Goal: Information Seeking & Learning: Learn about a topic

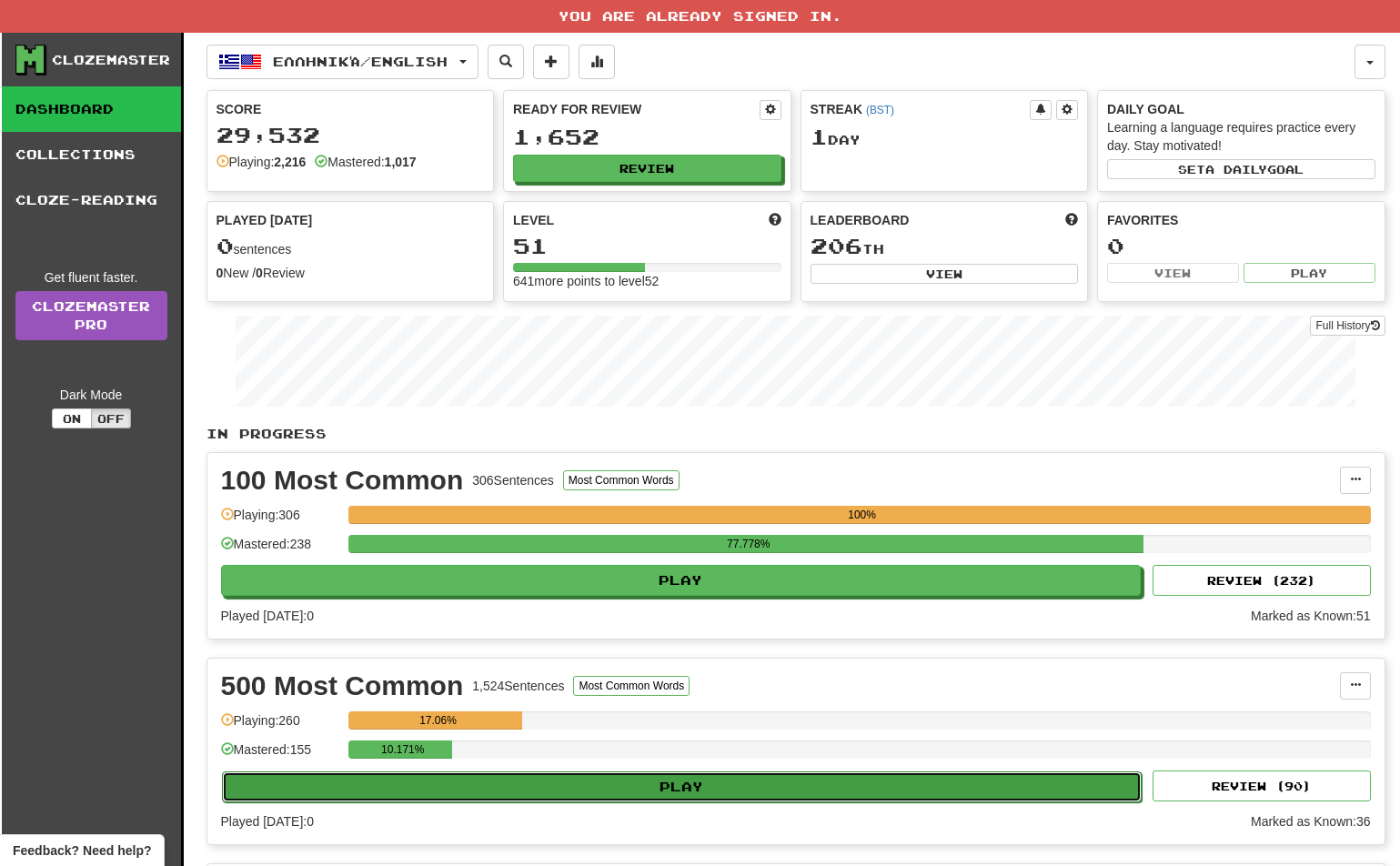
click at [673, 781] on button "Play" at bounding box center [682, 786] width 921 height 31
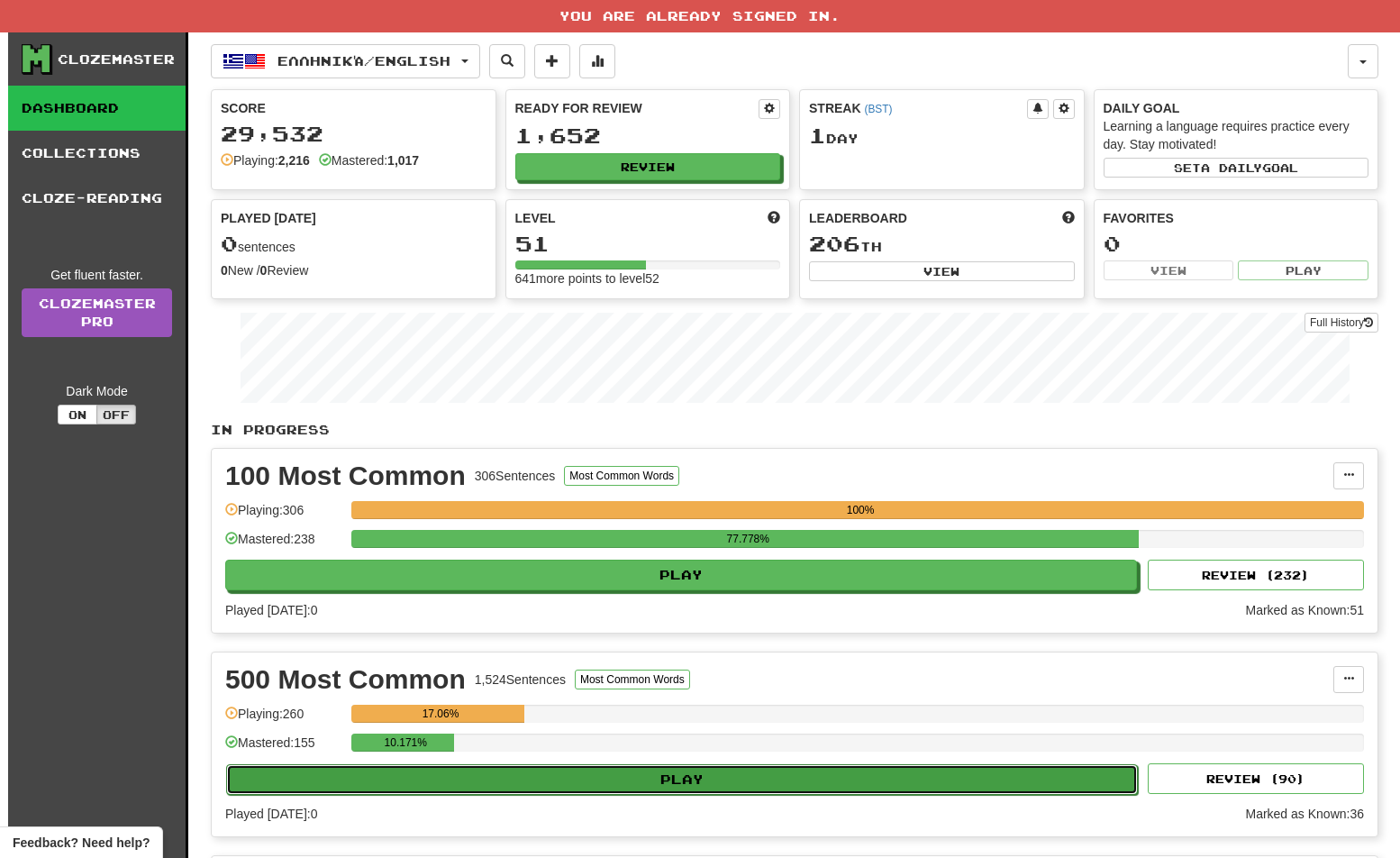
select select "**"
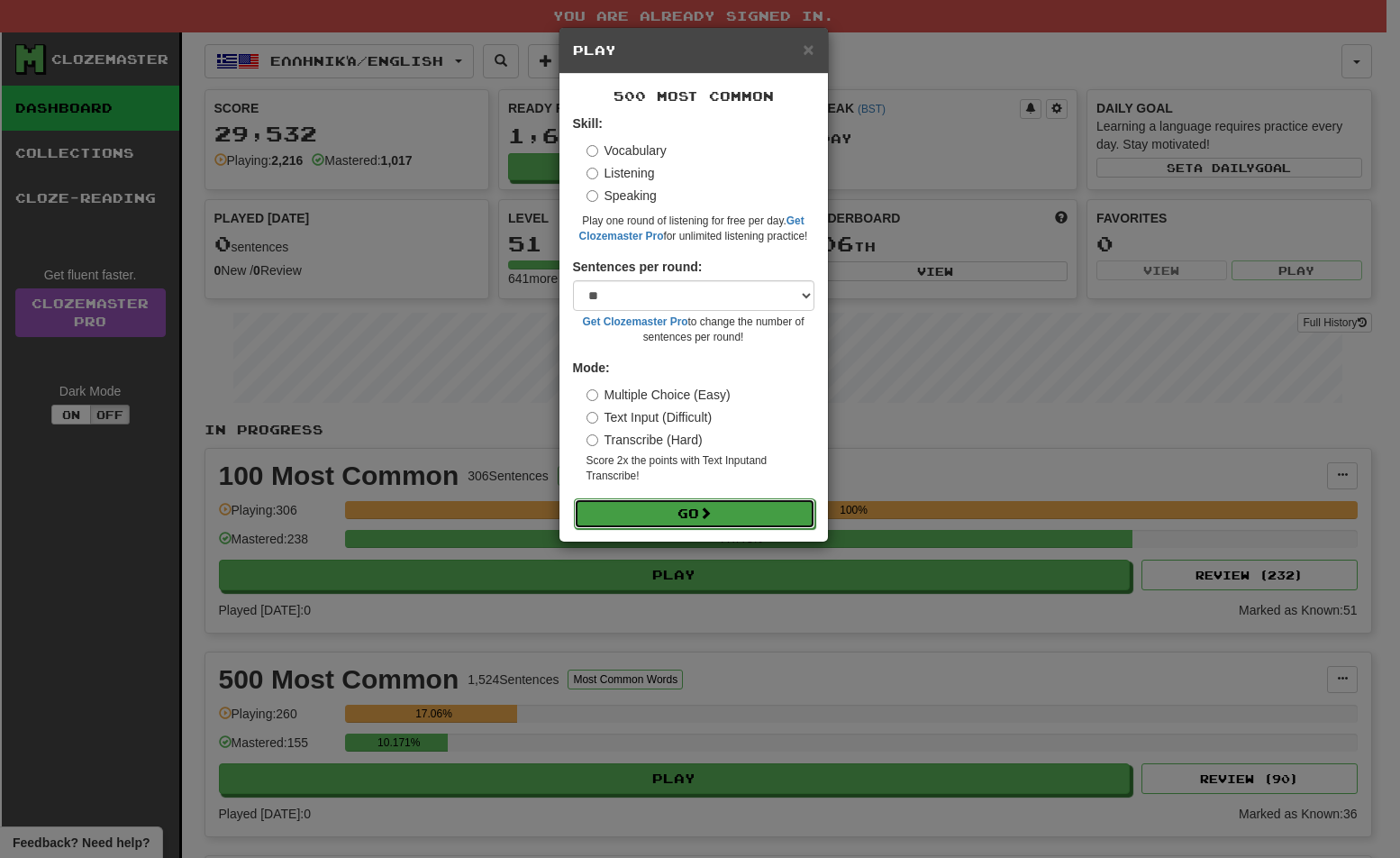
click at [675, 507] on button "Go" at bounding box center [694, 513] width 241 height 31
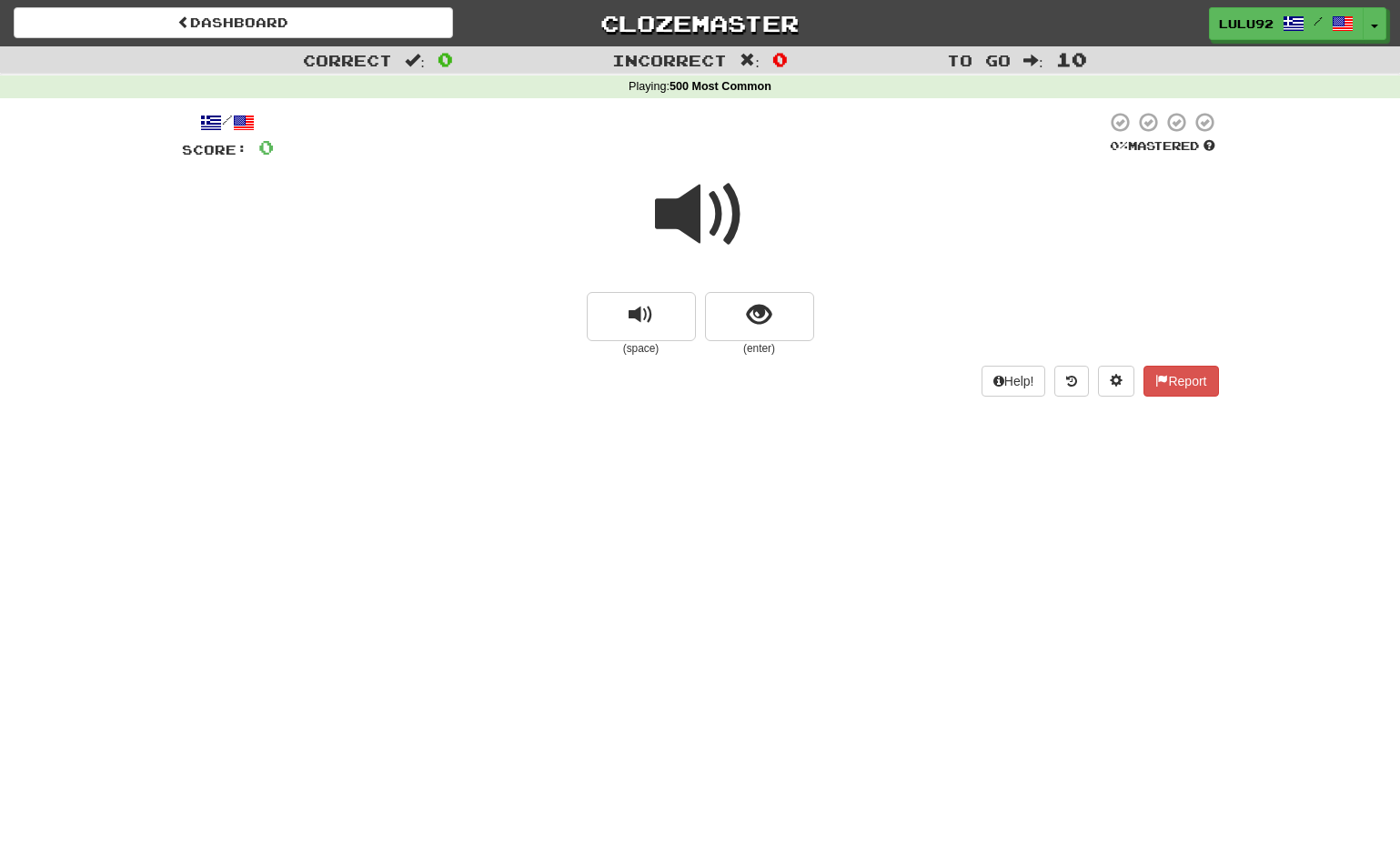
drag, startPoint x: 706, startPoint y: 208, endPoint x: 389, endPoint y: 201, distance: 317.1
click at [704, 208] on span at bounding box center [700, 214] width 91 height 91
click at [748, 323] on span "show sentence" at bounding box center [758, 315] width 25 height 25
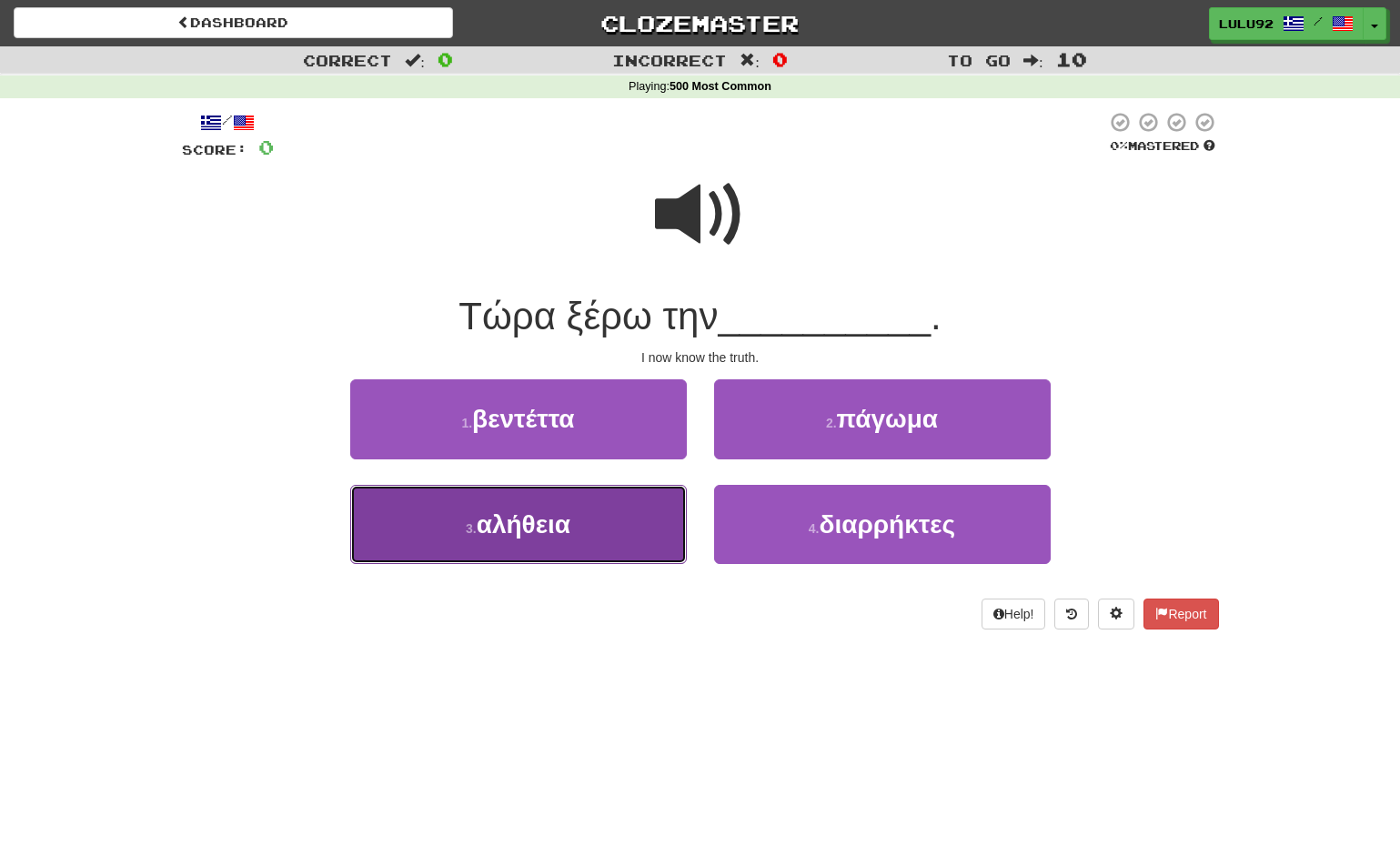
click at [516, 536] on span "αλήθεια" at bounding box center [523, 525] width 93 height 28
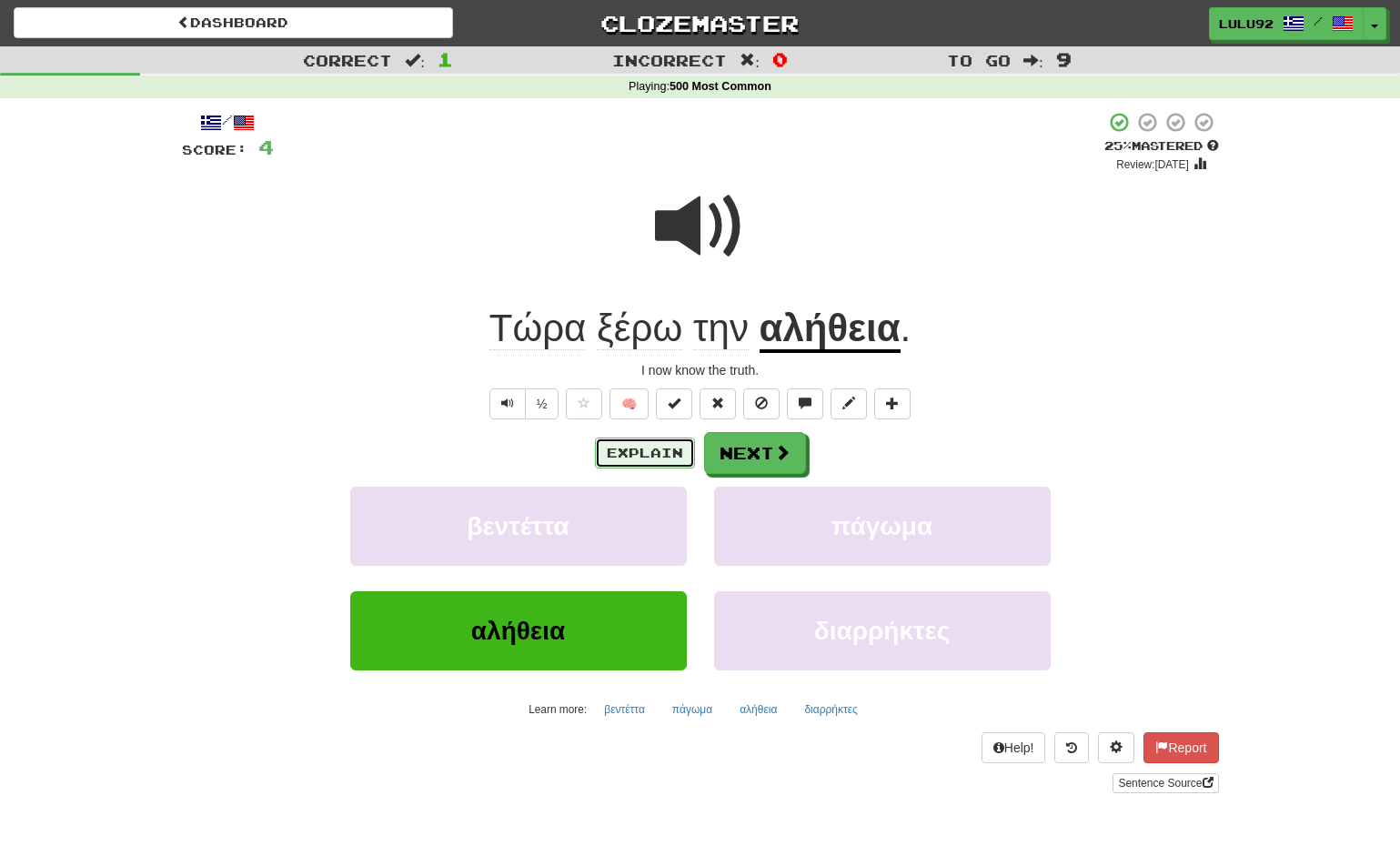
click at [629, 460] on button "Explain" at bounding box center [644, 453] width 100 height 31
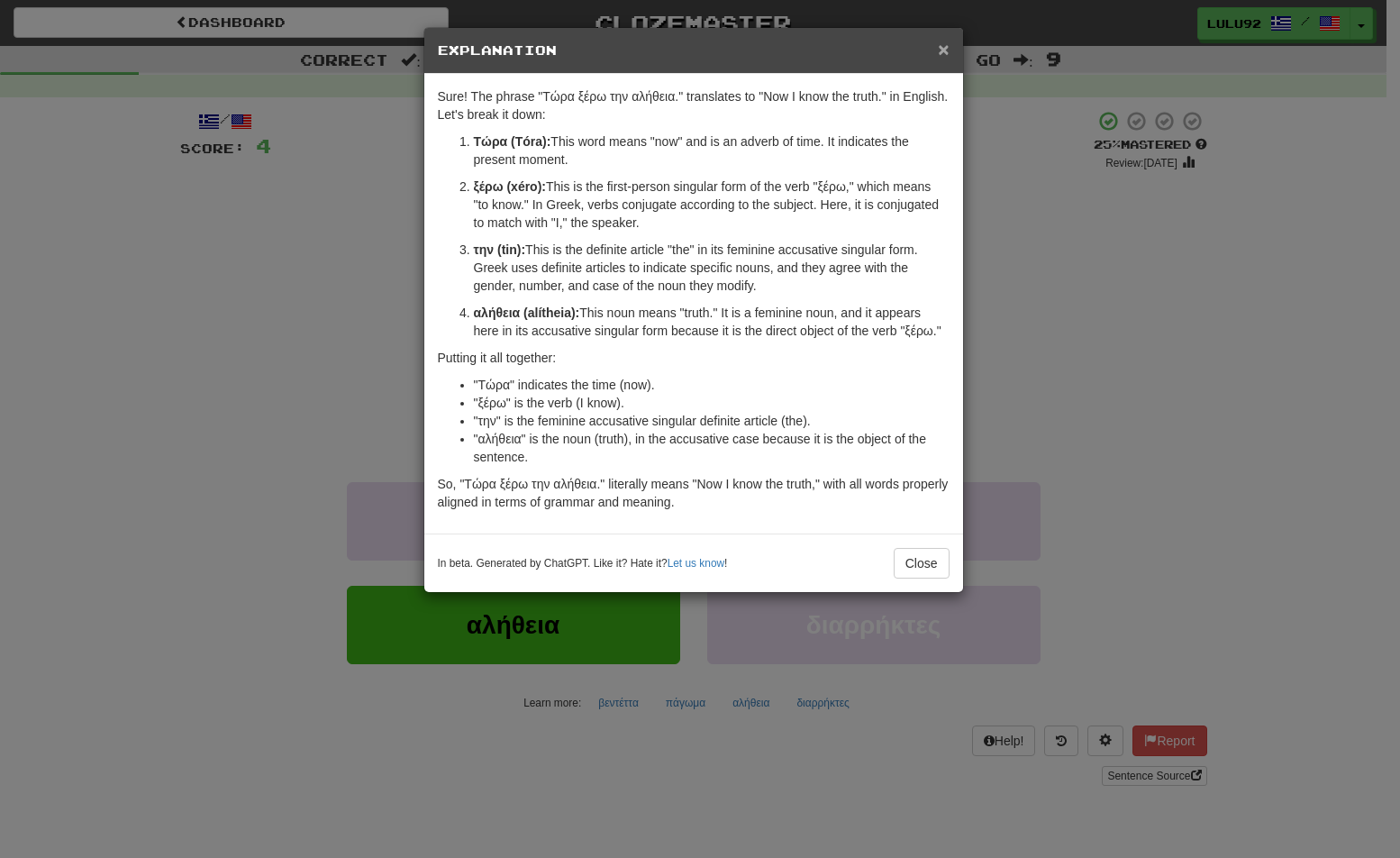
click at [942, 52] on span "×" at bounding box center [944, 49] width 11 height 21
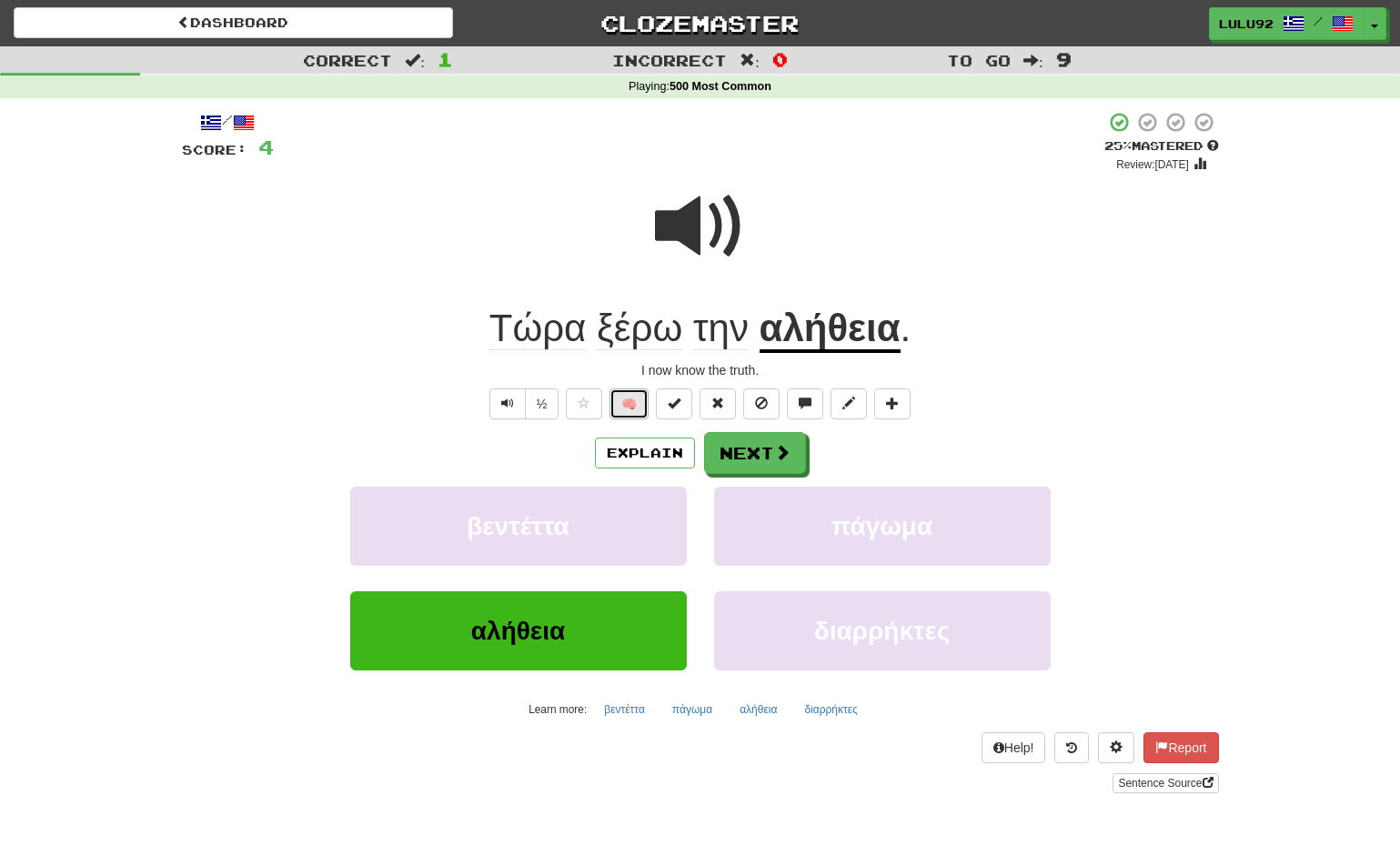
click at [637, 407] on button "🧠" at bounding box center [628, 404] width 39 height 31
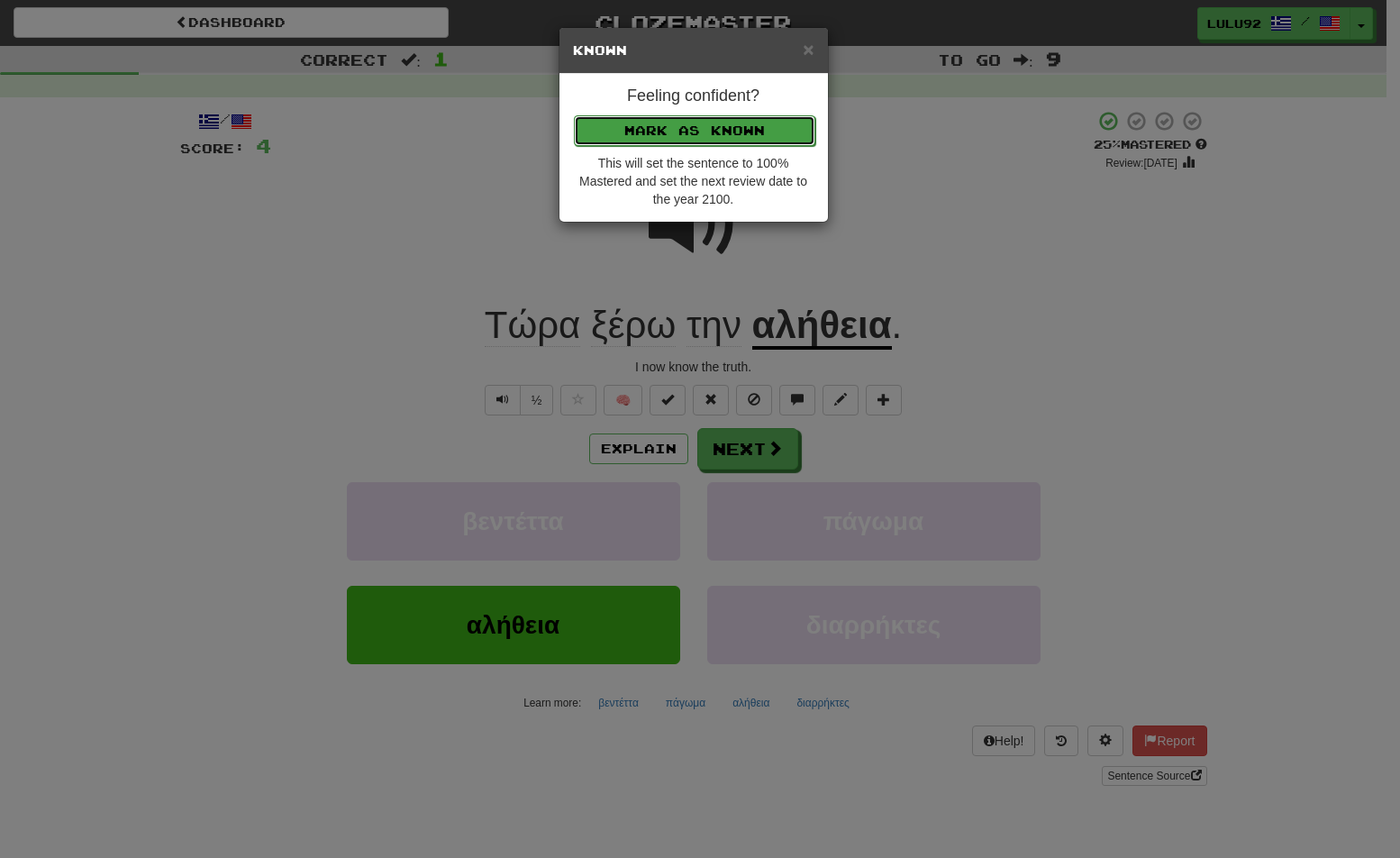
click at [707, 126] on button "Mark as Known" at bounding box center [694, 130] width 241 height 31
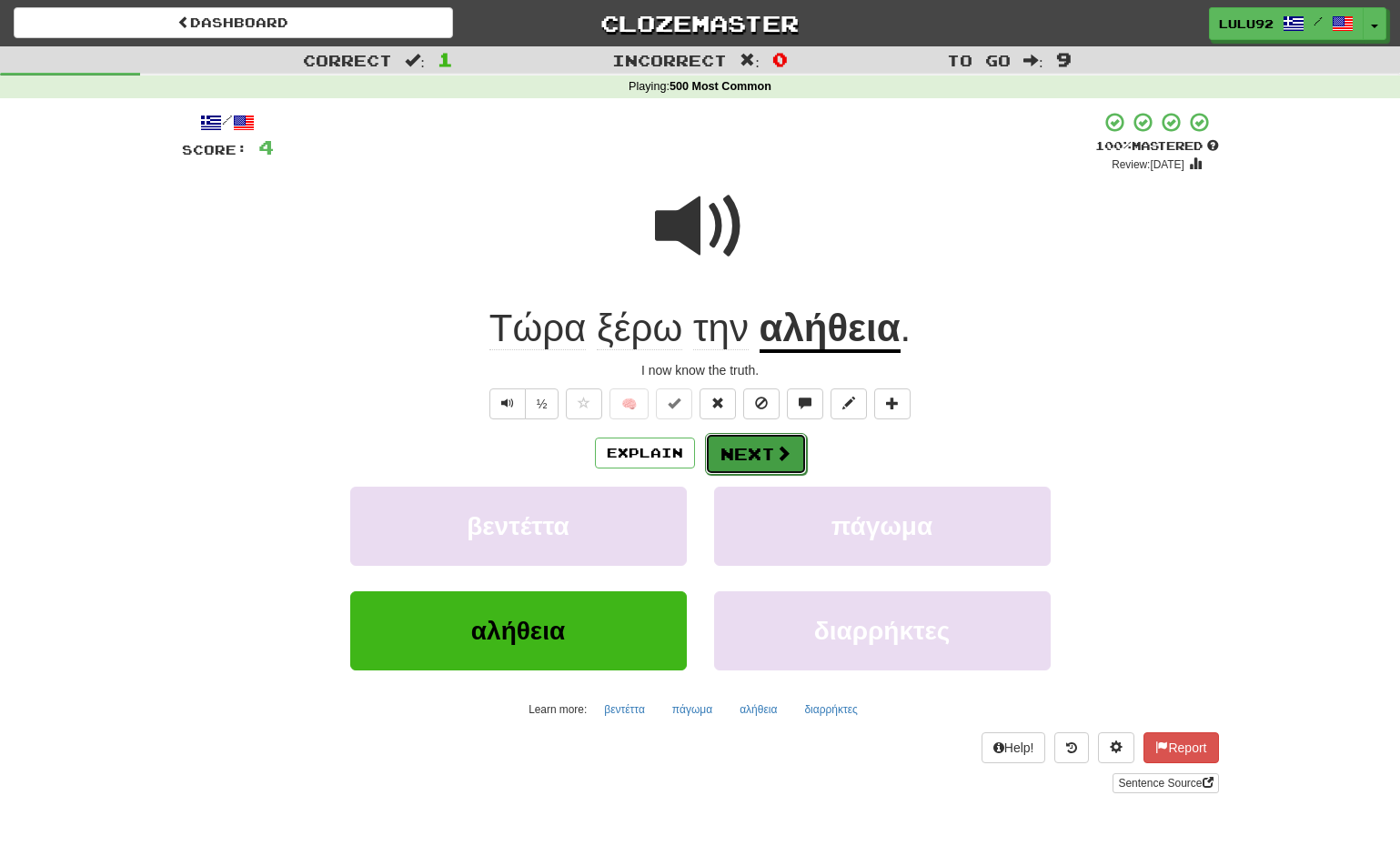
click at [749, 457] on button "Next" at bounding box center [756, 454] width 102 height 42
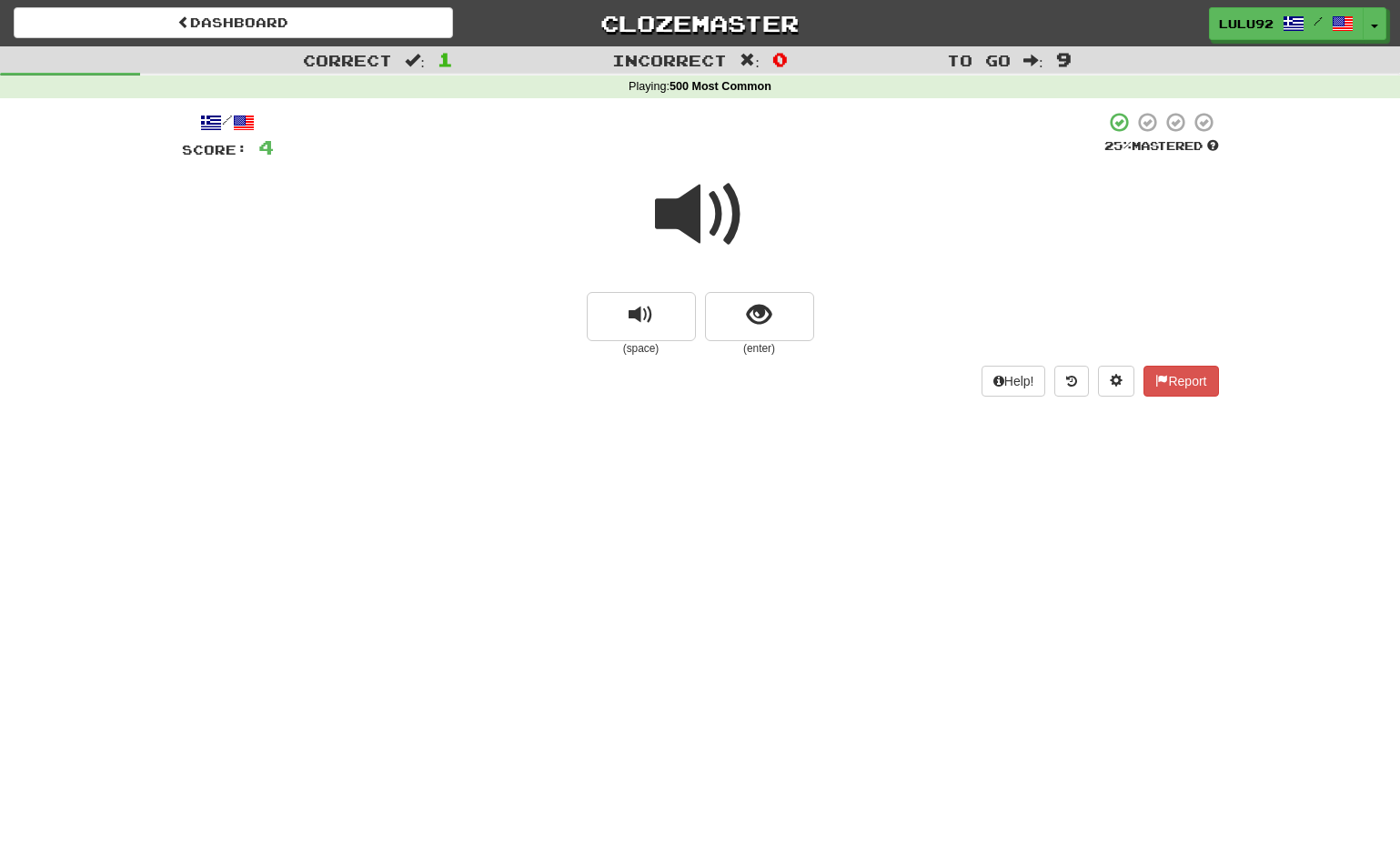
click at [685, 209] on span at bounding box center [700, 214] width 91 height 91
click at [690, 215] on span at bounding box center [700, 214] width 91 height 91
click at [693, 208] on span at bounding box center [700, 214] width 91 height 91
click at [692, 211] on span at bounding box center [700, 214] width 91 height 91
click at [783, 321] on button "show sentence" at bounding box center [759, 316] width 109 height 49
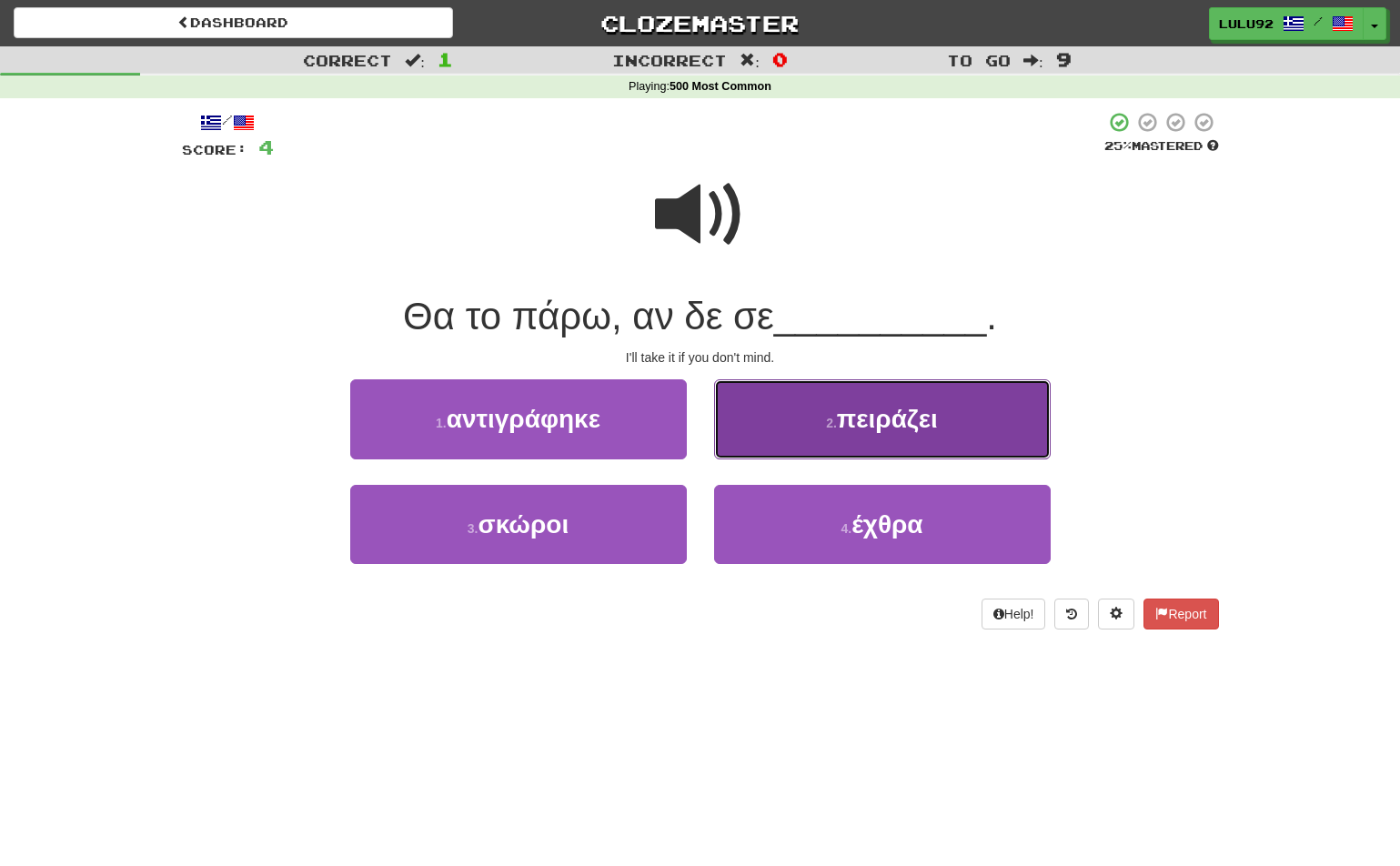
click at [872, 432] on span "πειράζει" at bounding box center [887, 419] width 101 height 28
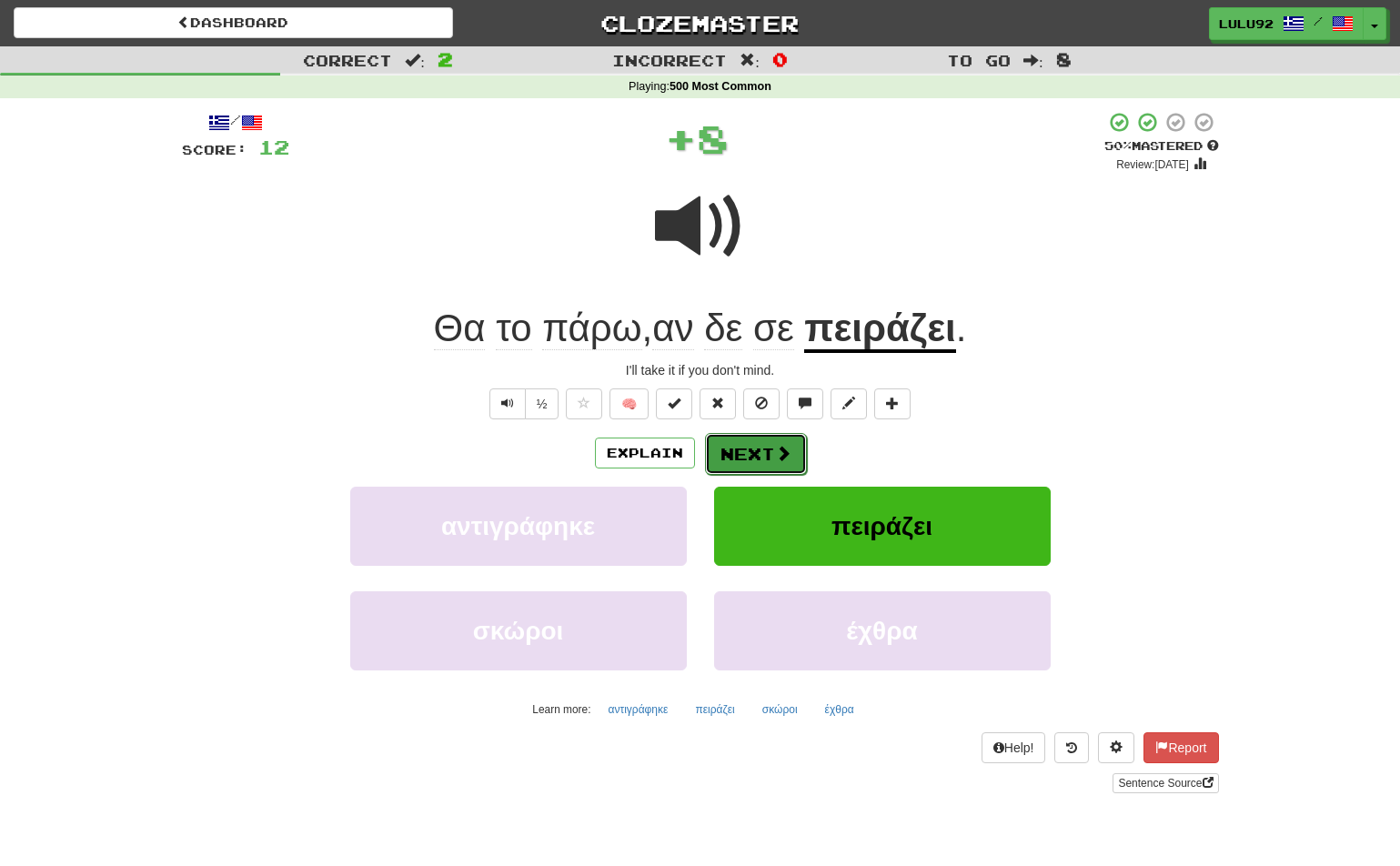
click at [772, 462] on button "Next" at bounding box center [756, 454] width 102 height 42
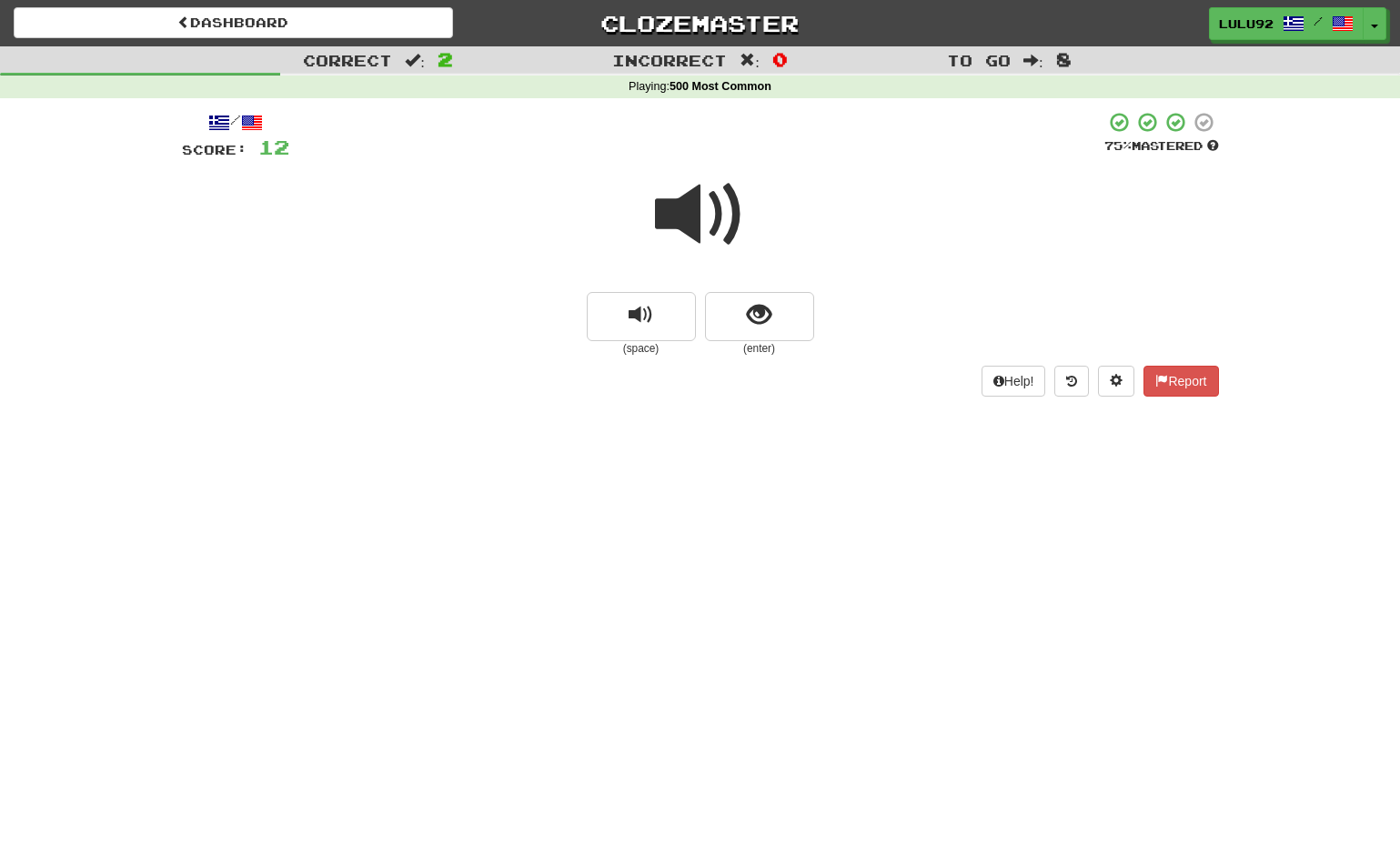
click at [704, 225] on span at bounding box center [700, 214] width 91 height 91
click at [701, 222] on span at bounding box center [700, 214] width 91 height 91
click at [766, 327] on span "show sentence" at bounding box center [758, 315] width 25 height 25
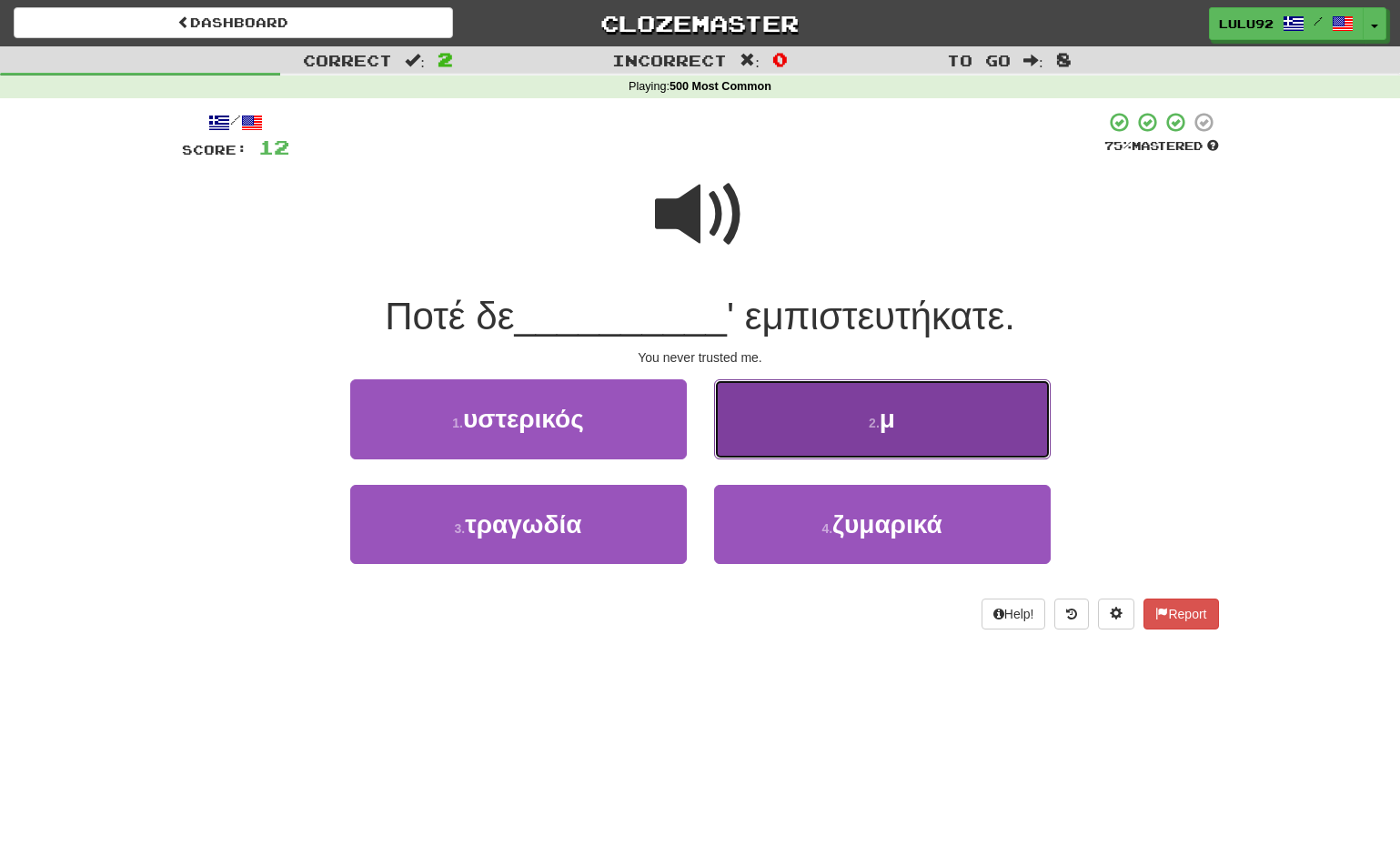
click at [925, 431] on button "2 . μ" at bounding box center [882, 419] width 337 height 79
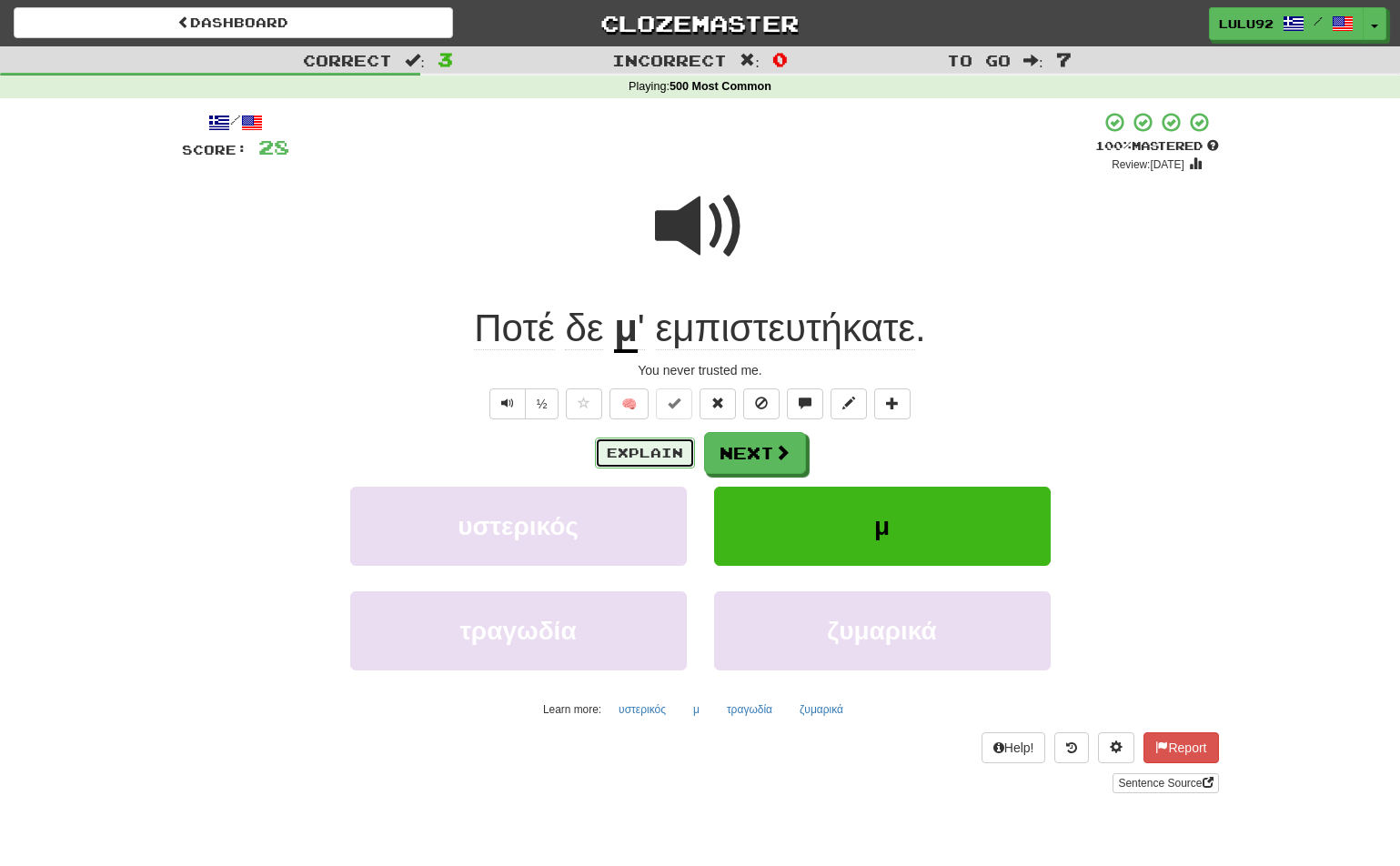
click at [648, 462] on button "Explain" at bounding box center [644, 453] width 100 height 31
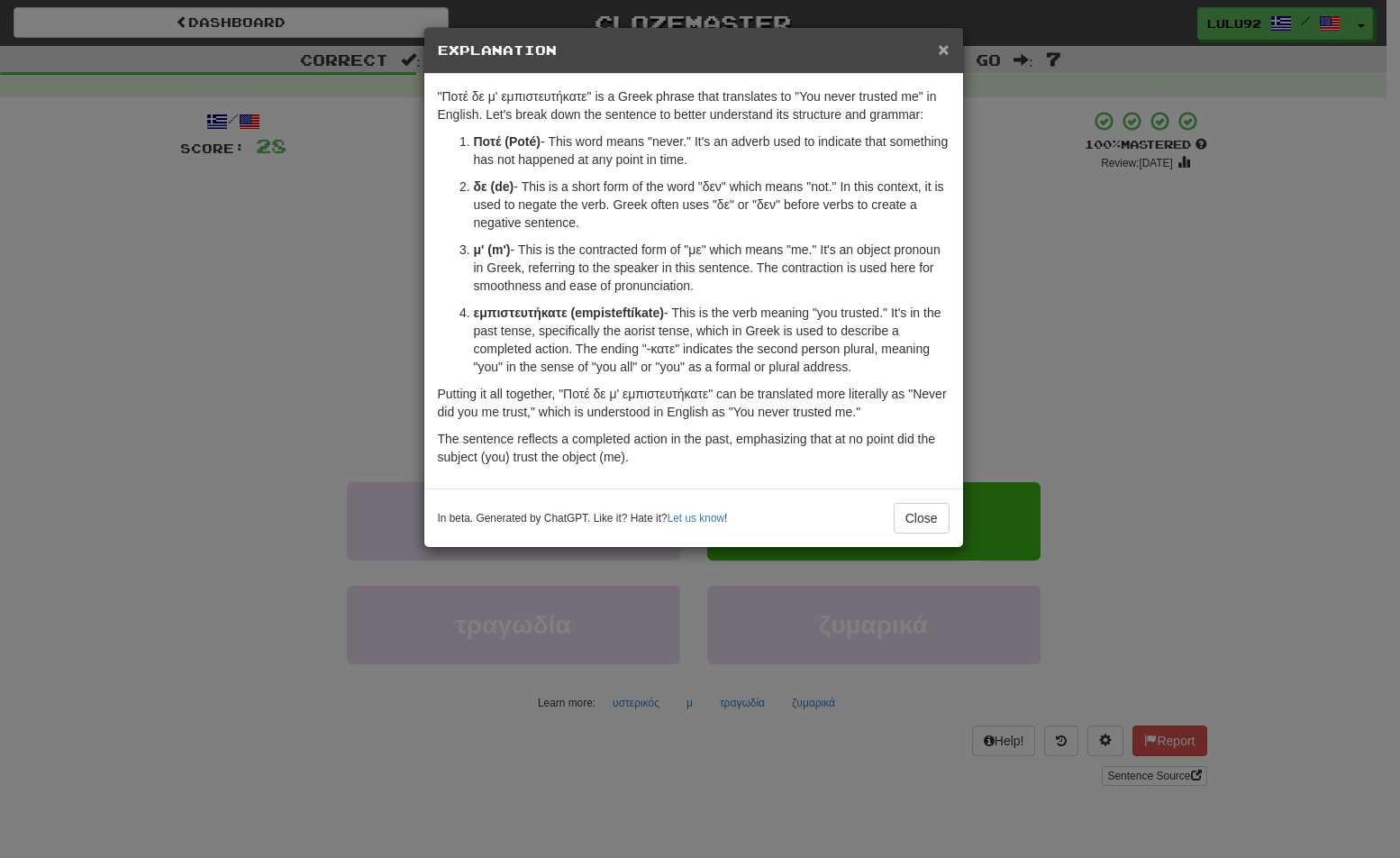
click at [940, 45] on span "×" at bounding box center [944, 49] width 11 height 21
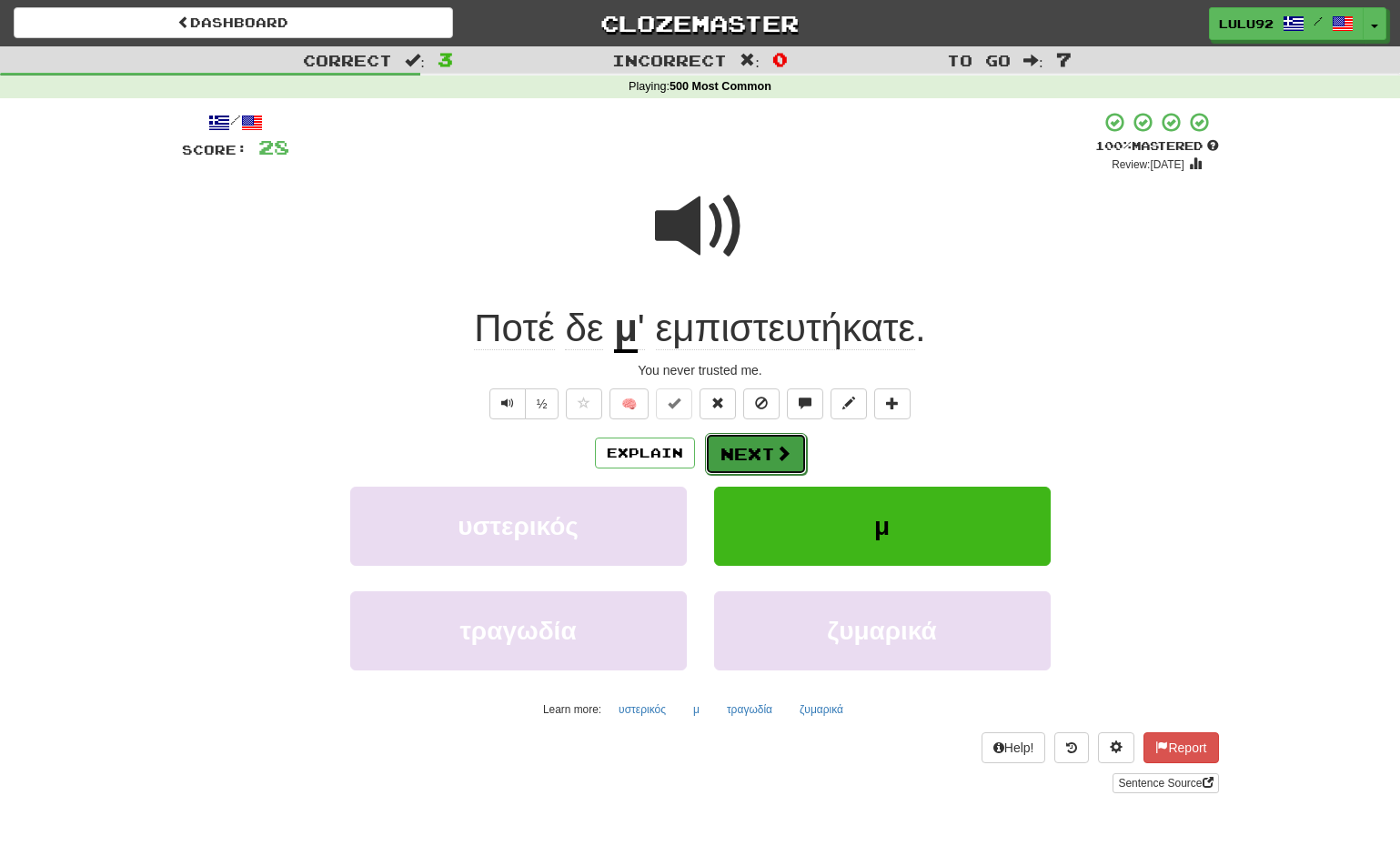
click at [748, 444] on button "Next" at bounding box center [756, 454] width 102 height 42
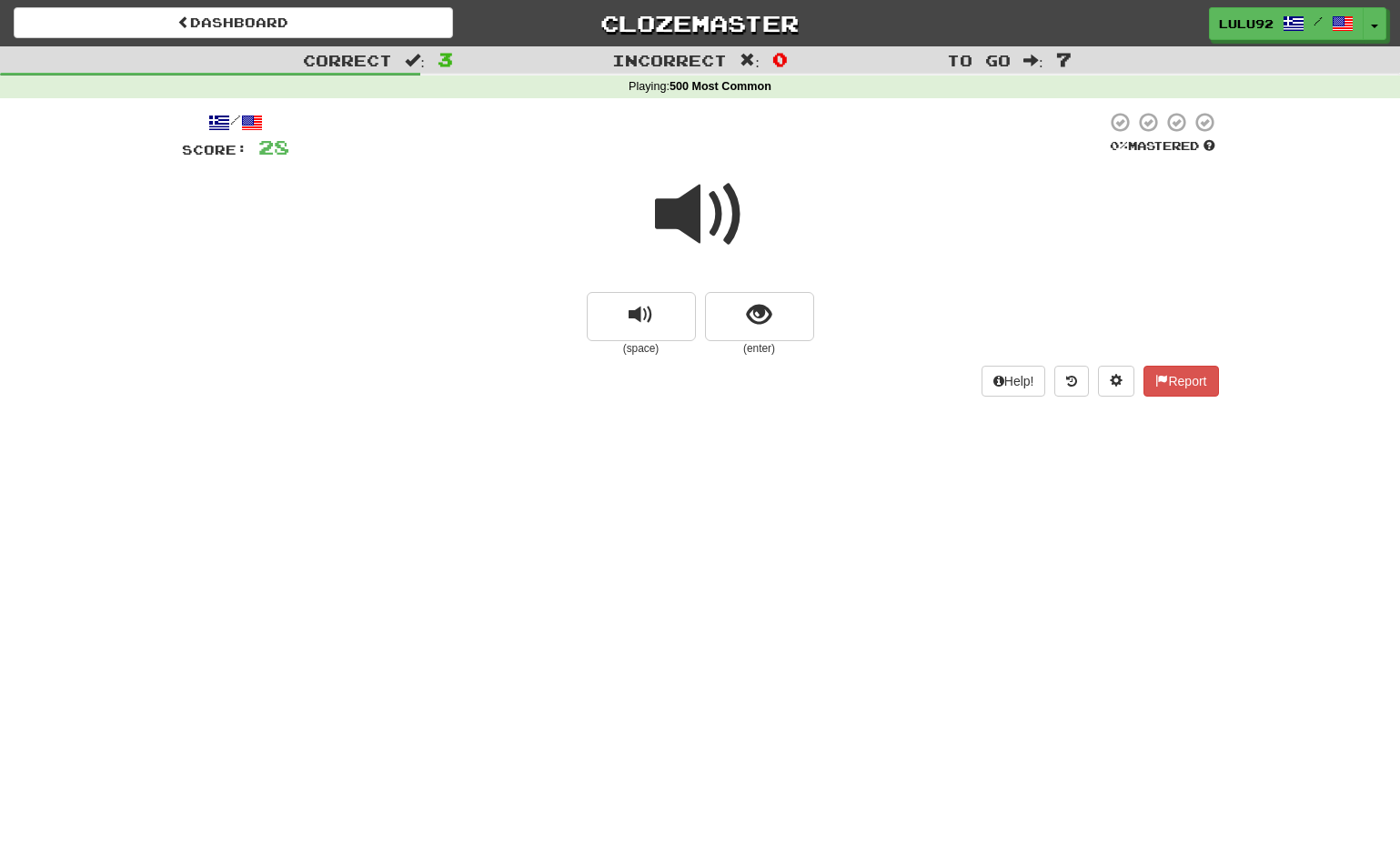
click at [724, 201] on span at bounding box center [700, 214] width 91 height 91
click at [698, 218] on span at bounding box center [700, 214] width 91 height 91
click at [784, 317] on button "show sentence" at bounding box center [759, 316] width 109 height 49
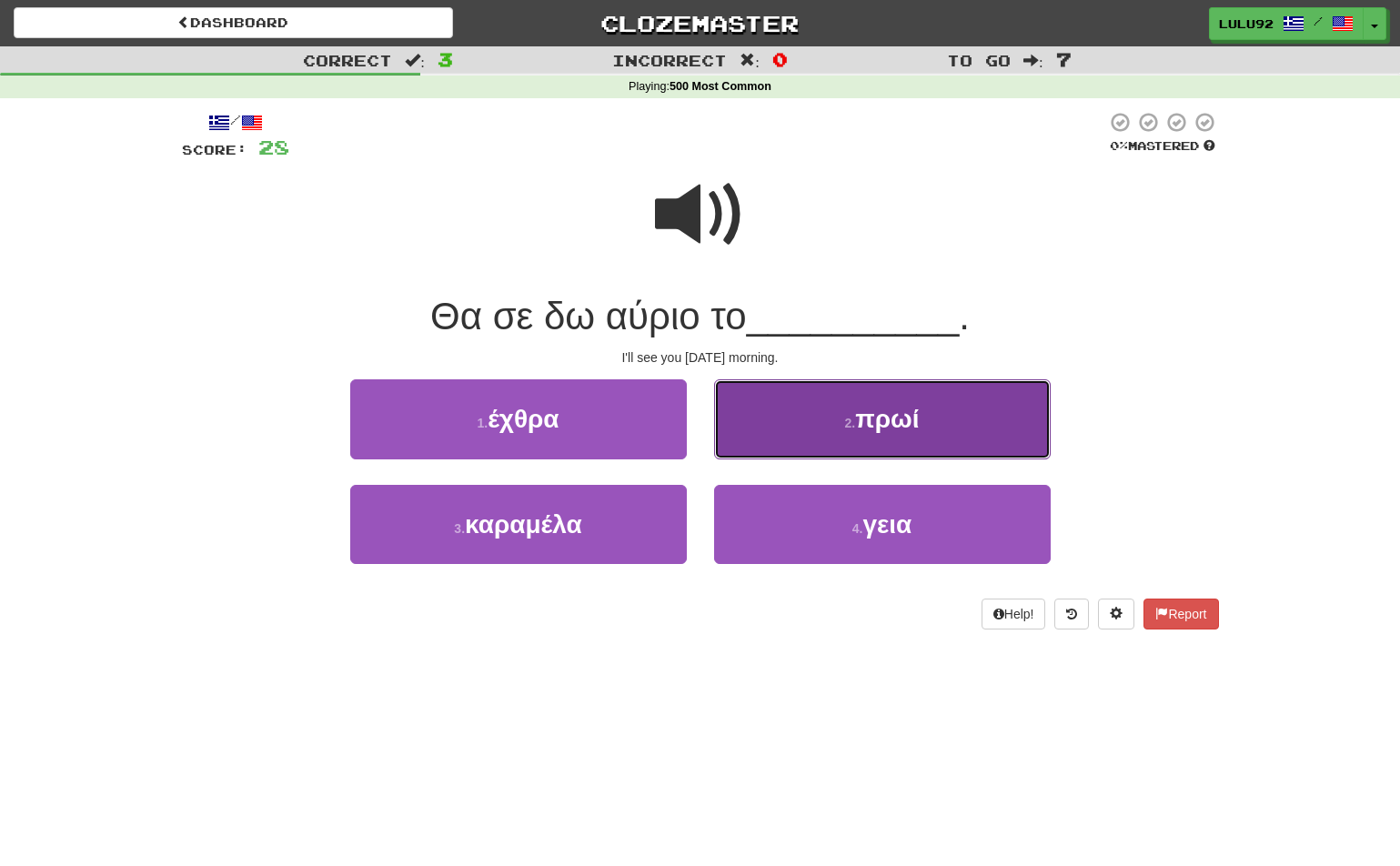
click at [893, 433] on span "πρωί" at bounding box center [886, 419] width 63 height 28
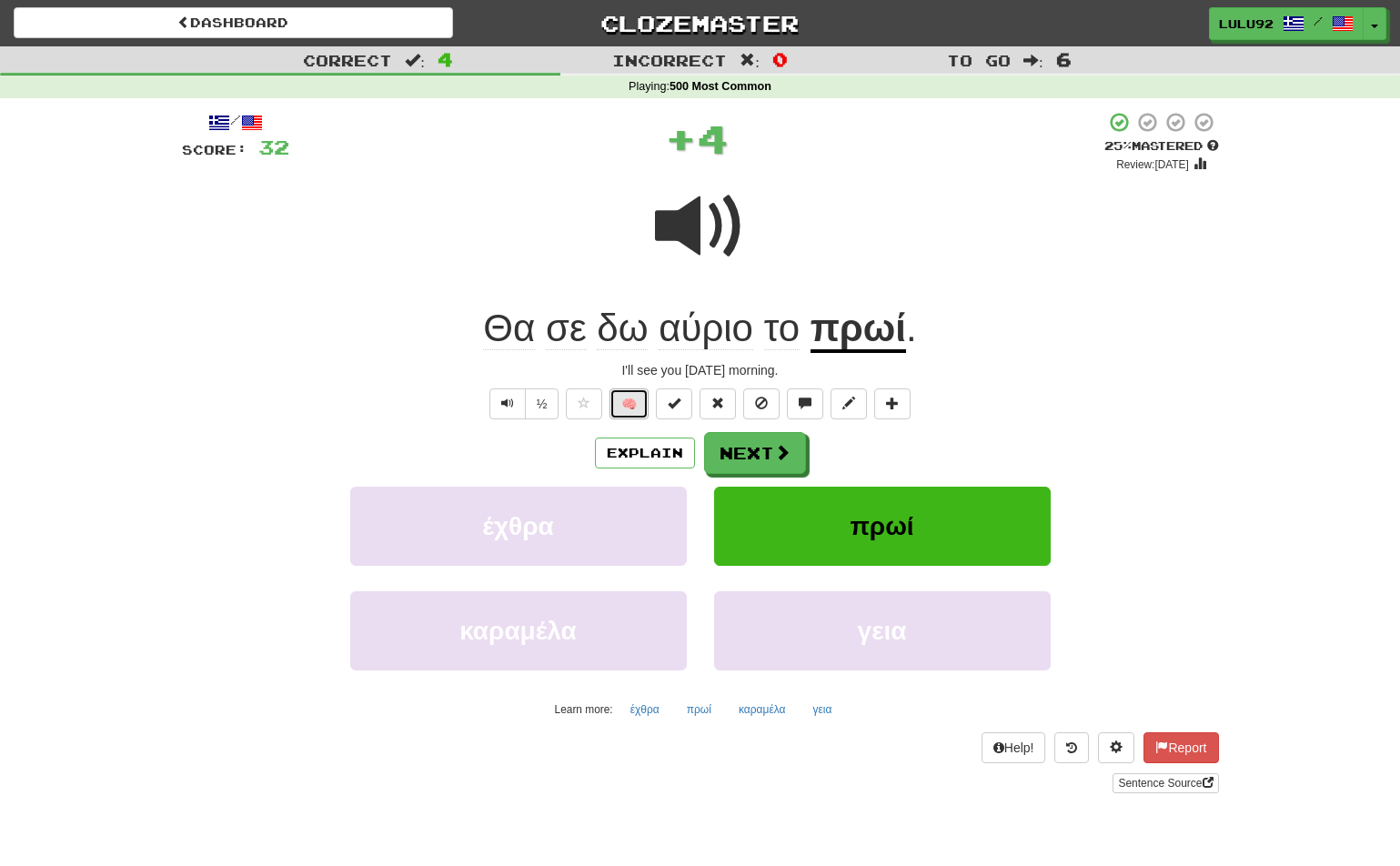
click at [640, 402] on button "🧠" at bounding box center [628, 404] width 39 height 31
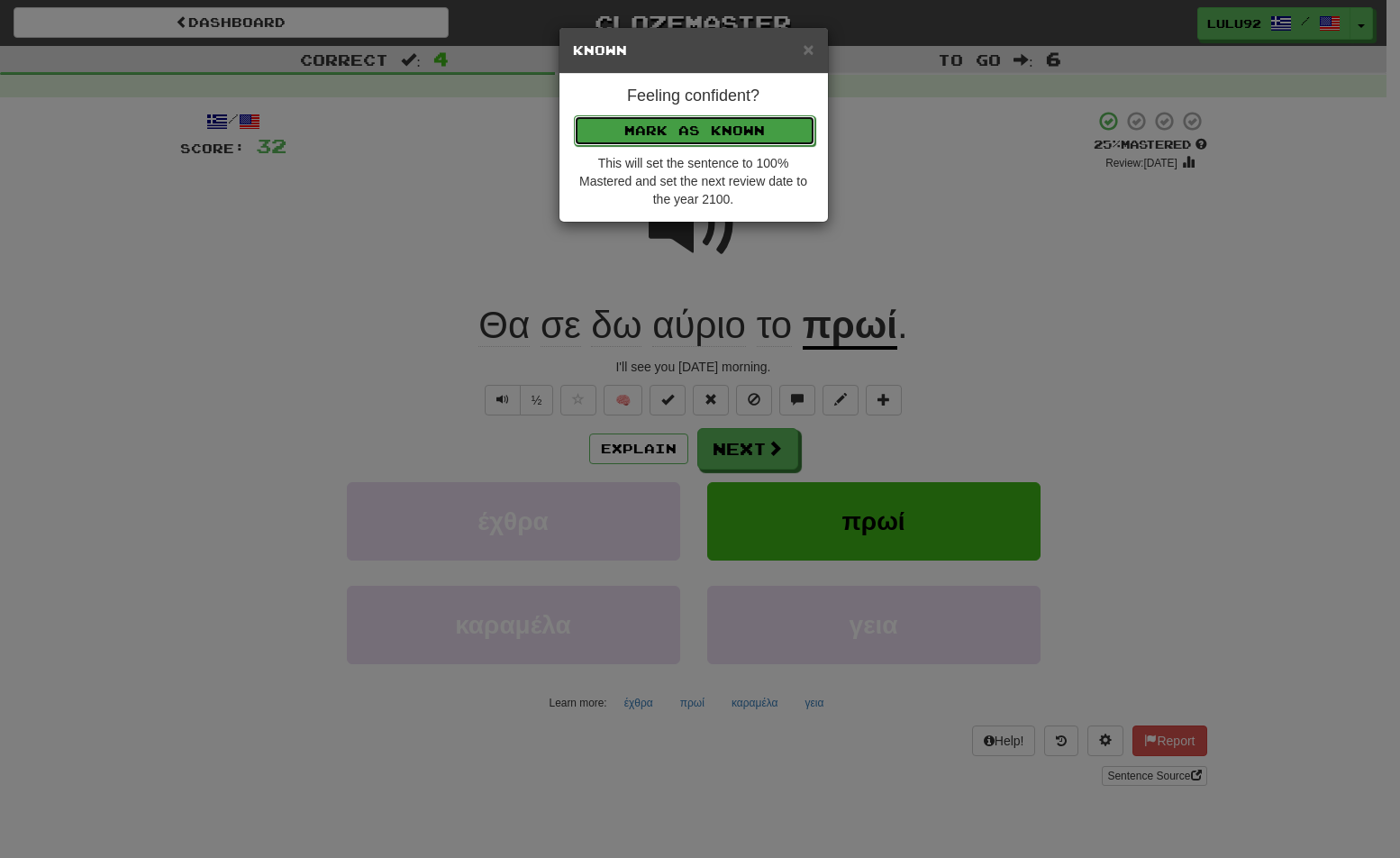
click at [680, 133] on button "Mark as Known" at bounding box center [694, 130] width 241 height 31
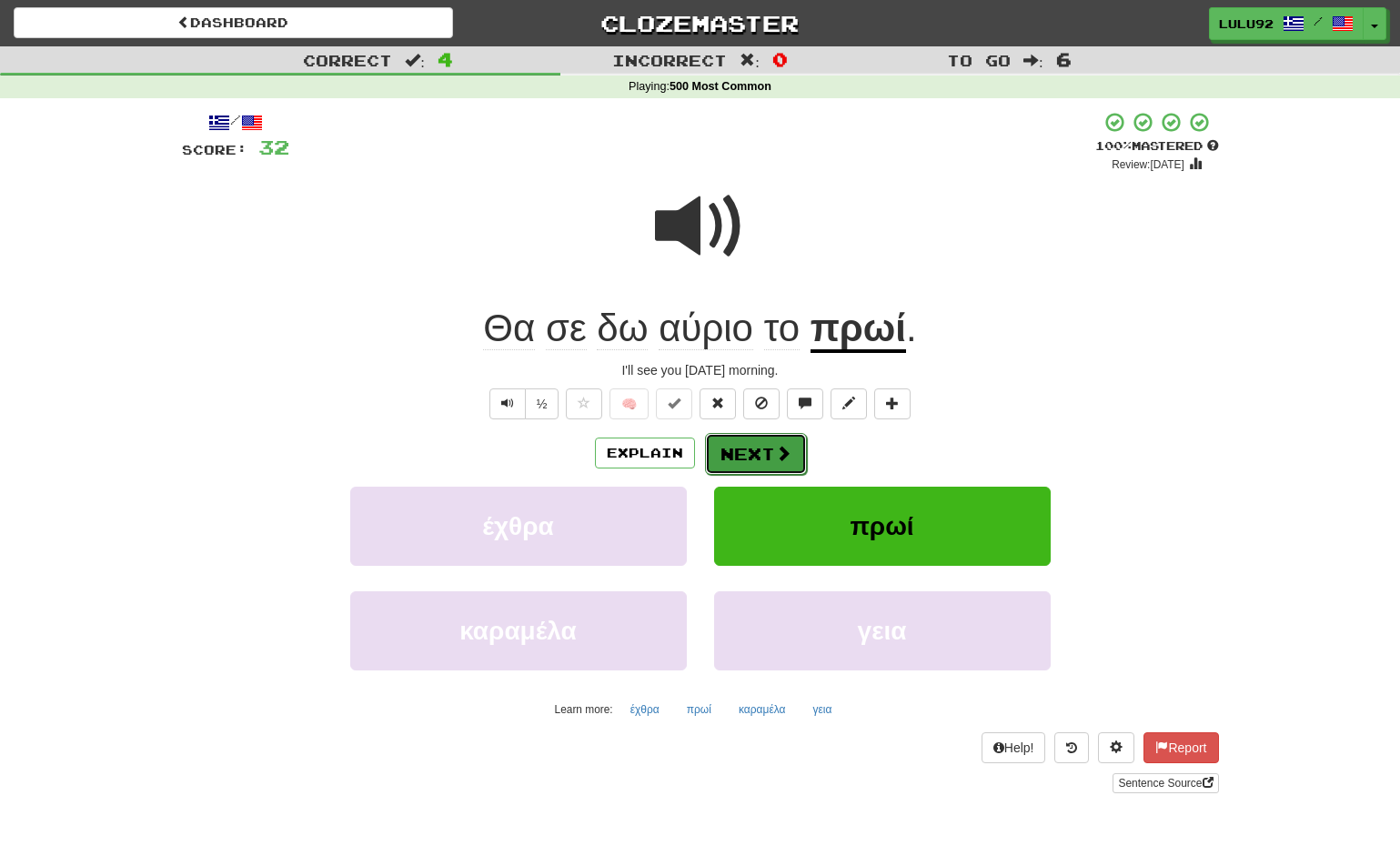
click at [765, 445] on button "Next" at bounding box center [756, 454] width 102 height 42
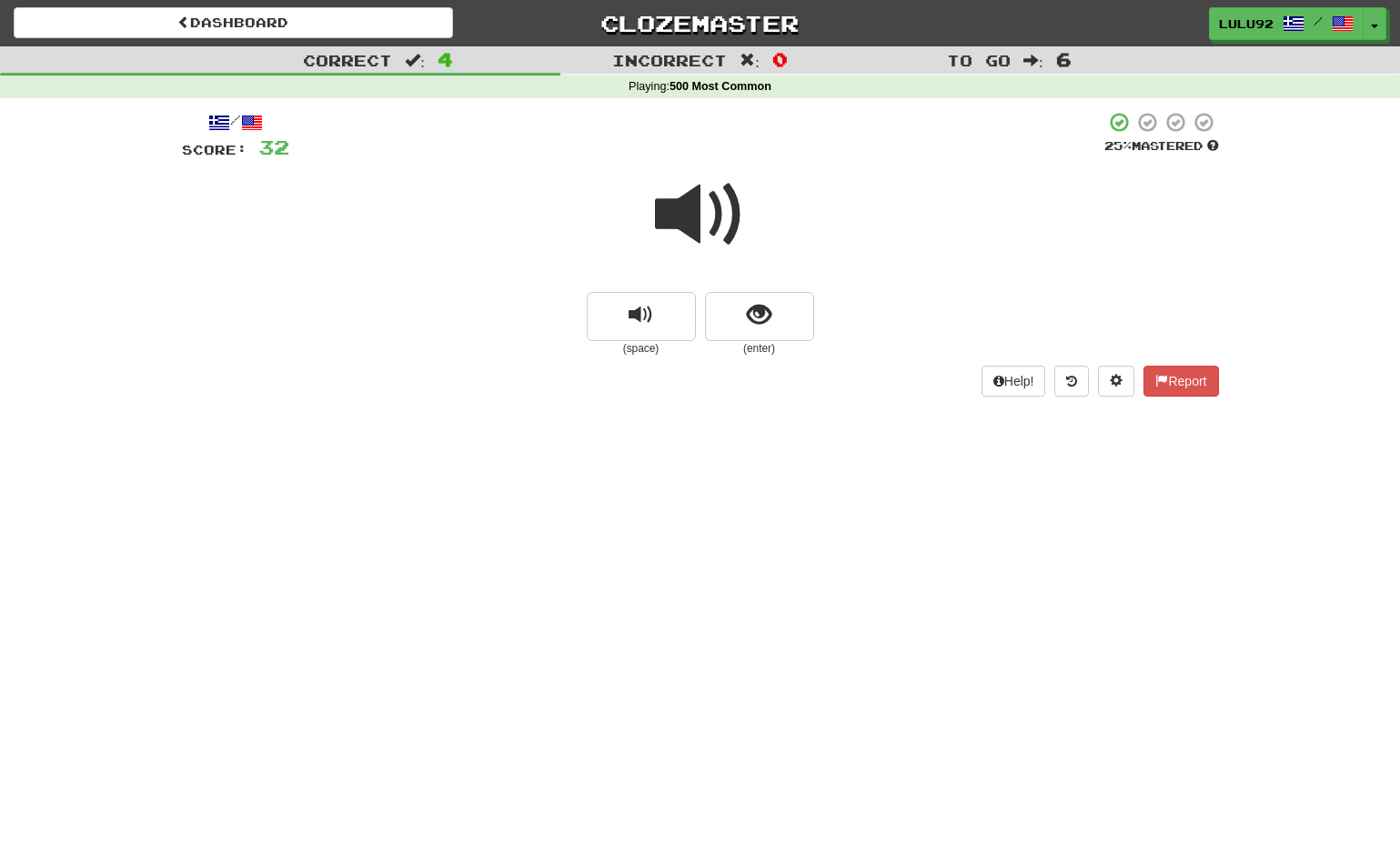
click at [698, 215] on span at bounding box center [700, 214] width 91 height 91
click at [776, 316] on button "show sentence" at bounding box center [759, 316] width 109 height 49
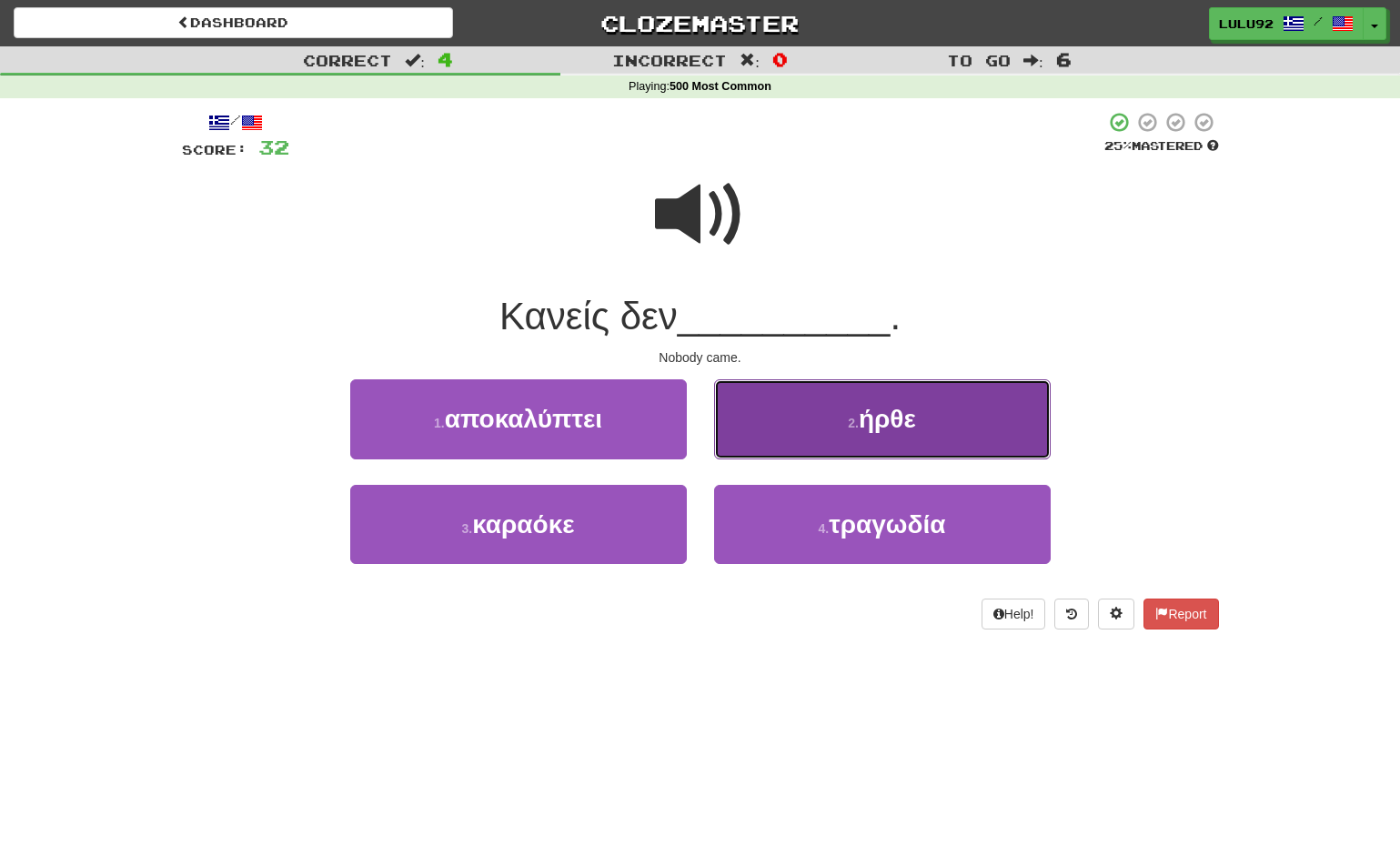
click at [875, 434] on button "2 . ήρθε" at bounding box center [882, 419] width 337 height 79
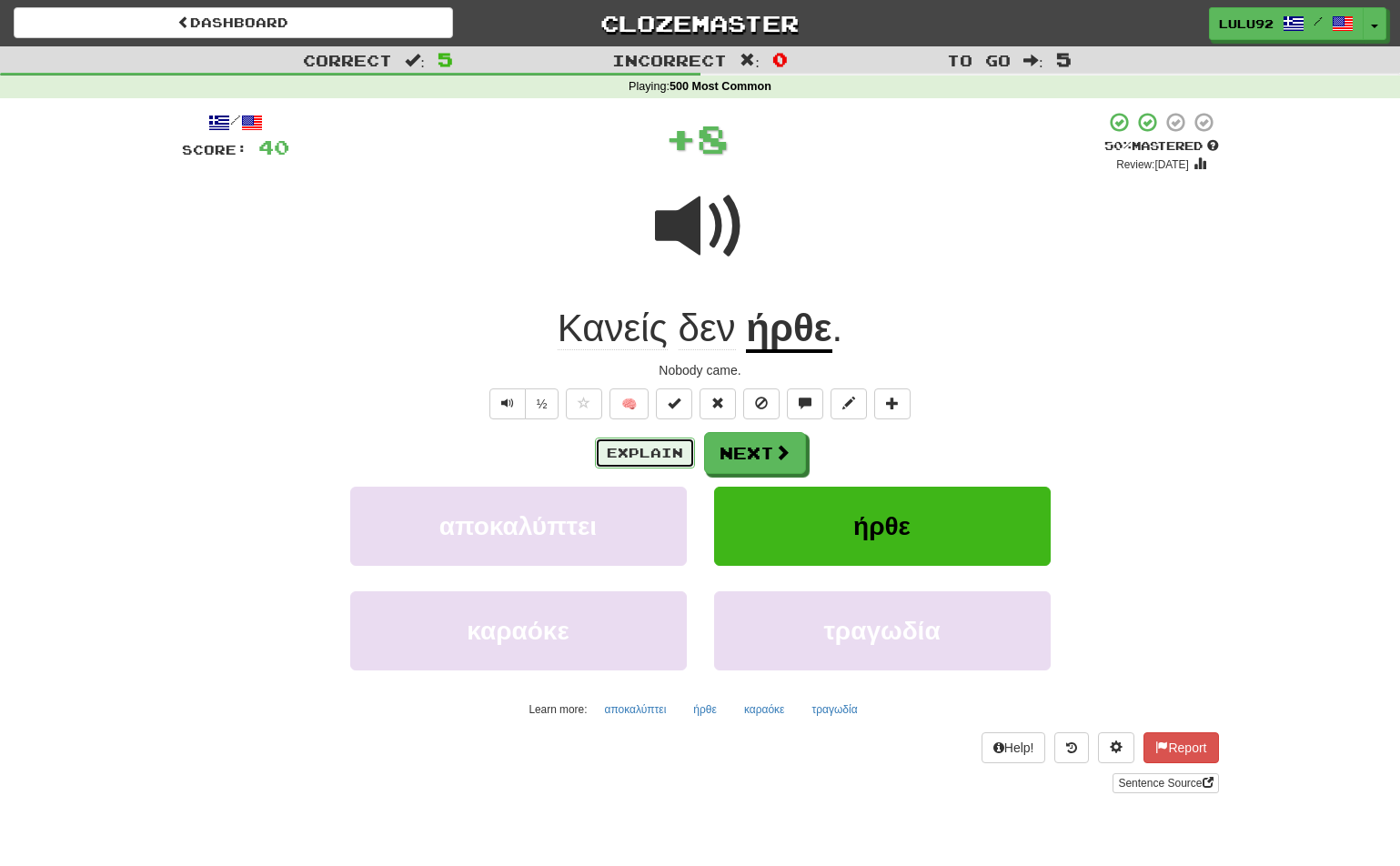
click at [640, 449] on button "Explain" at bounding box center [644, 453] width 100 height 31
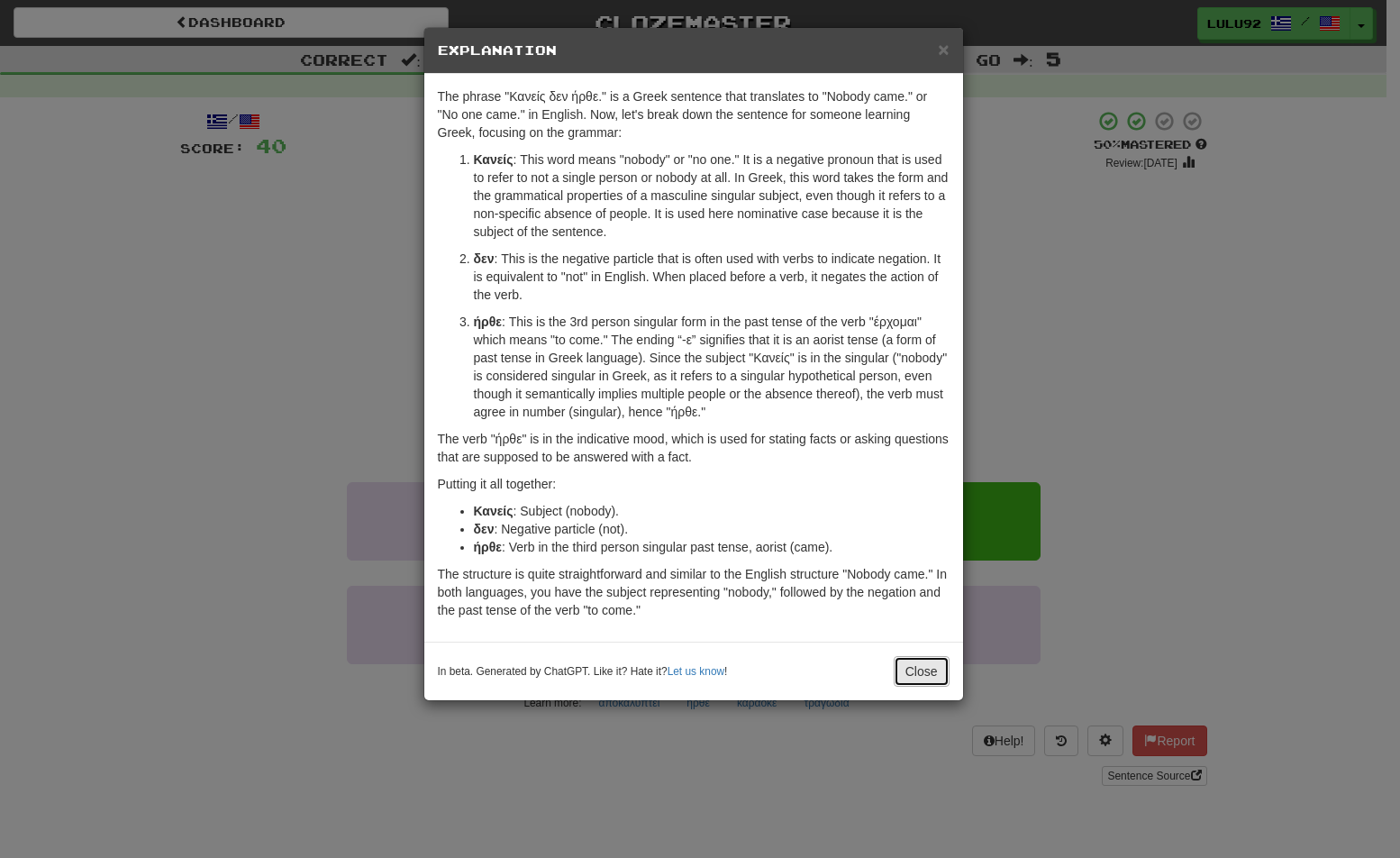
click at [912, 666] on button "Close" at bounding box center [921, 671] width 56 height 31
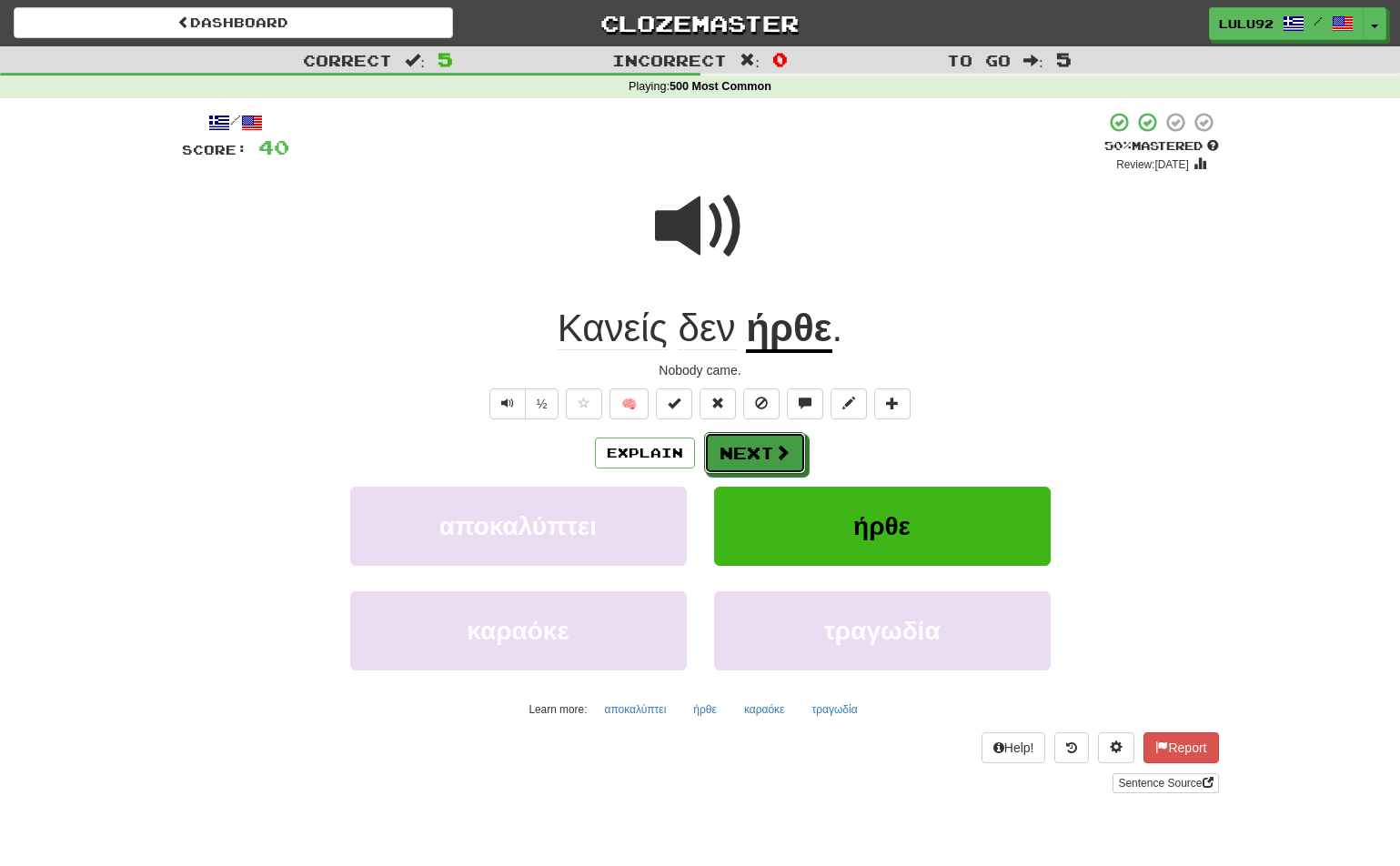
click at [756, 448] on button "Next" at bounding box center [755, 453] width 102 height 42
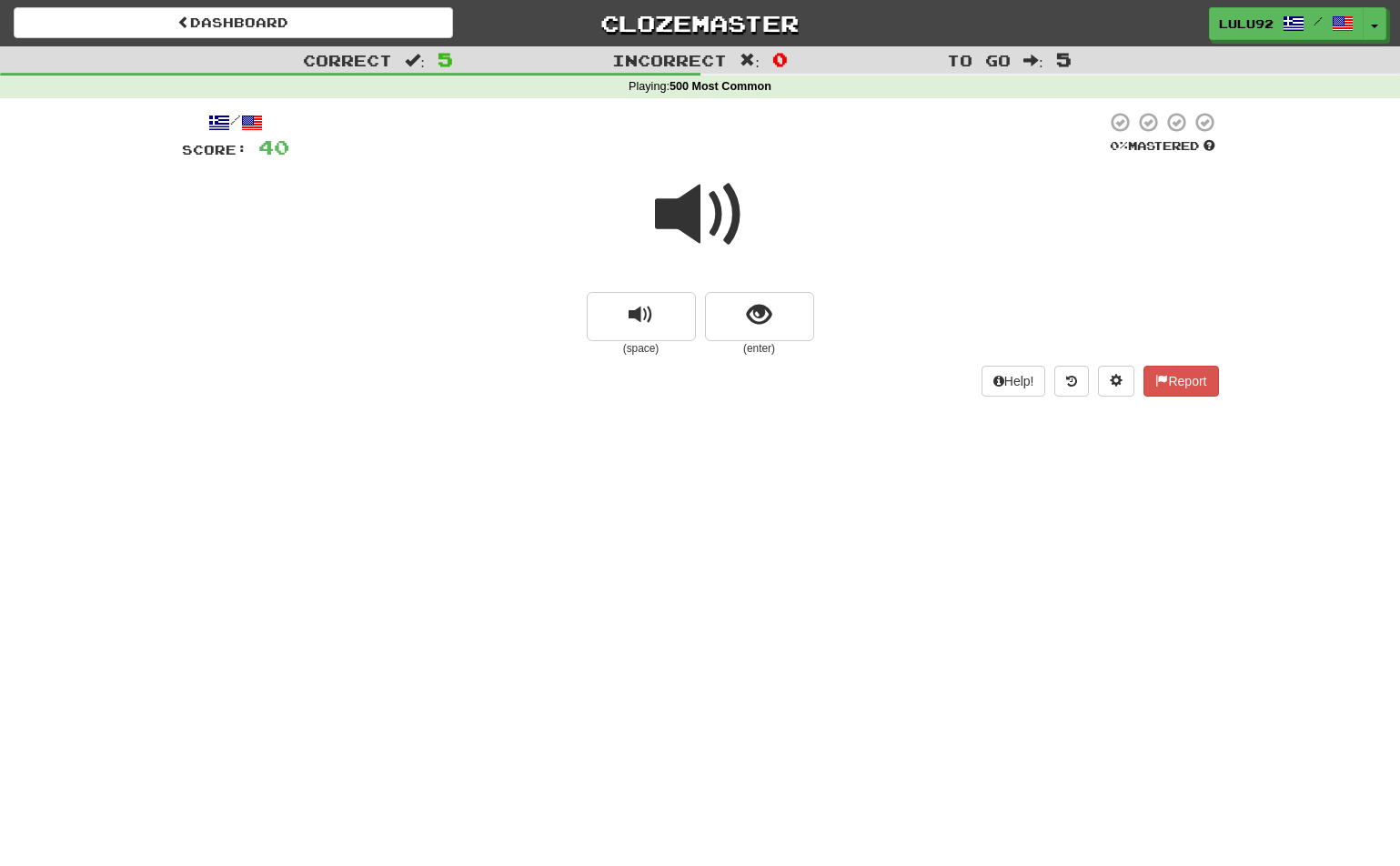
click at [694, 208] on span at bounding box center [700, 214] width 91 height 91
click at [769, 329] on button "show sentence" at bounding box center [759, 316] width 109 height 49
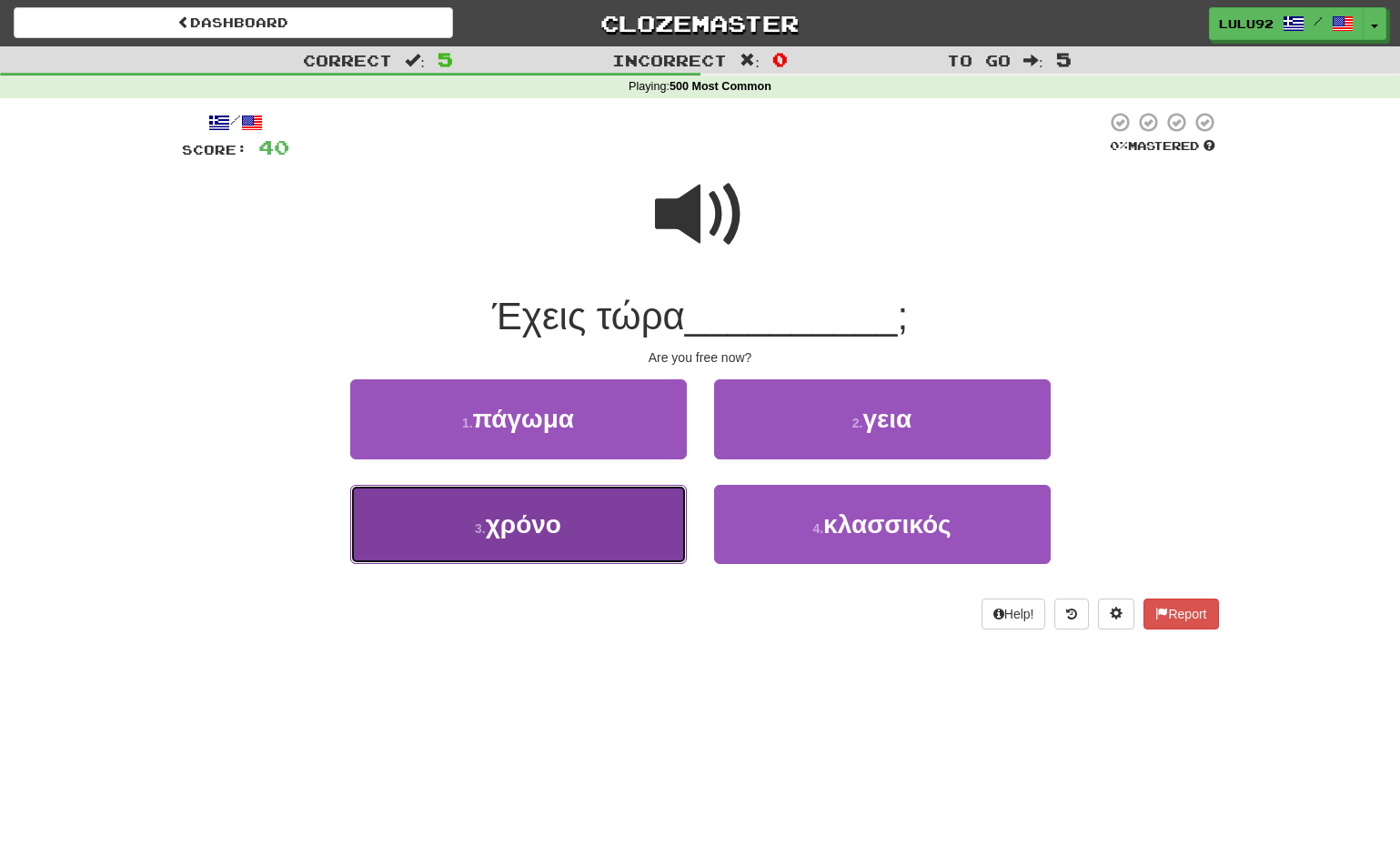
click at [548, 514] on span "χρόνο" at bounding box center [524, 525] width 75 height 28
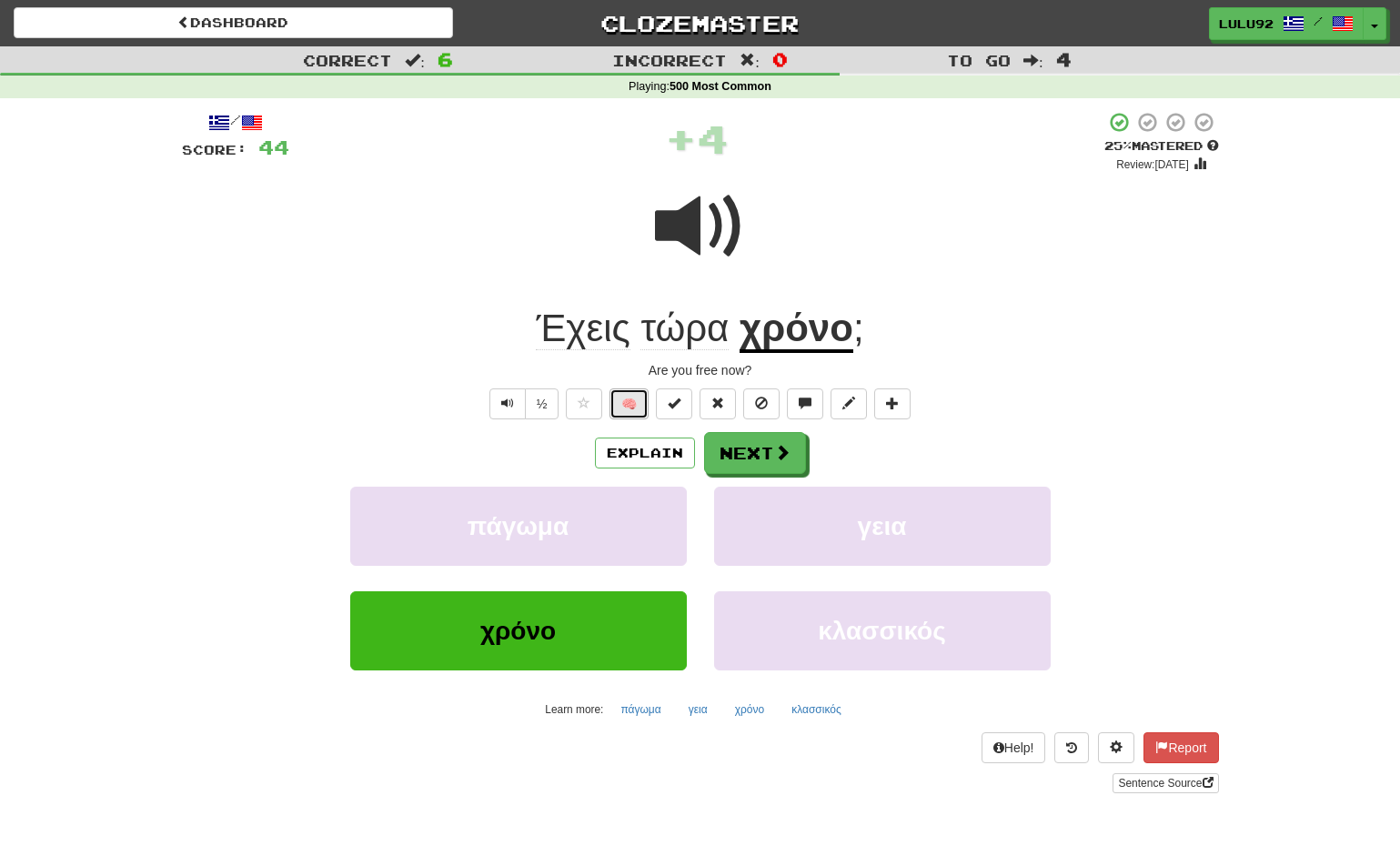
click at [623, 408] on button "🧠" at bounding box center [628, 404] width 39 height 31
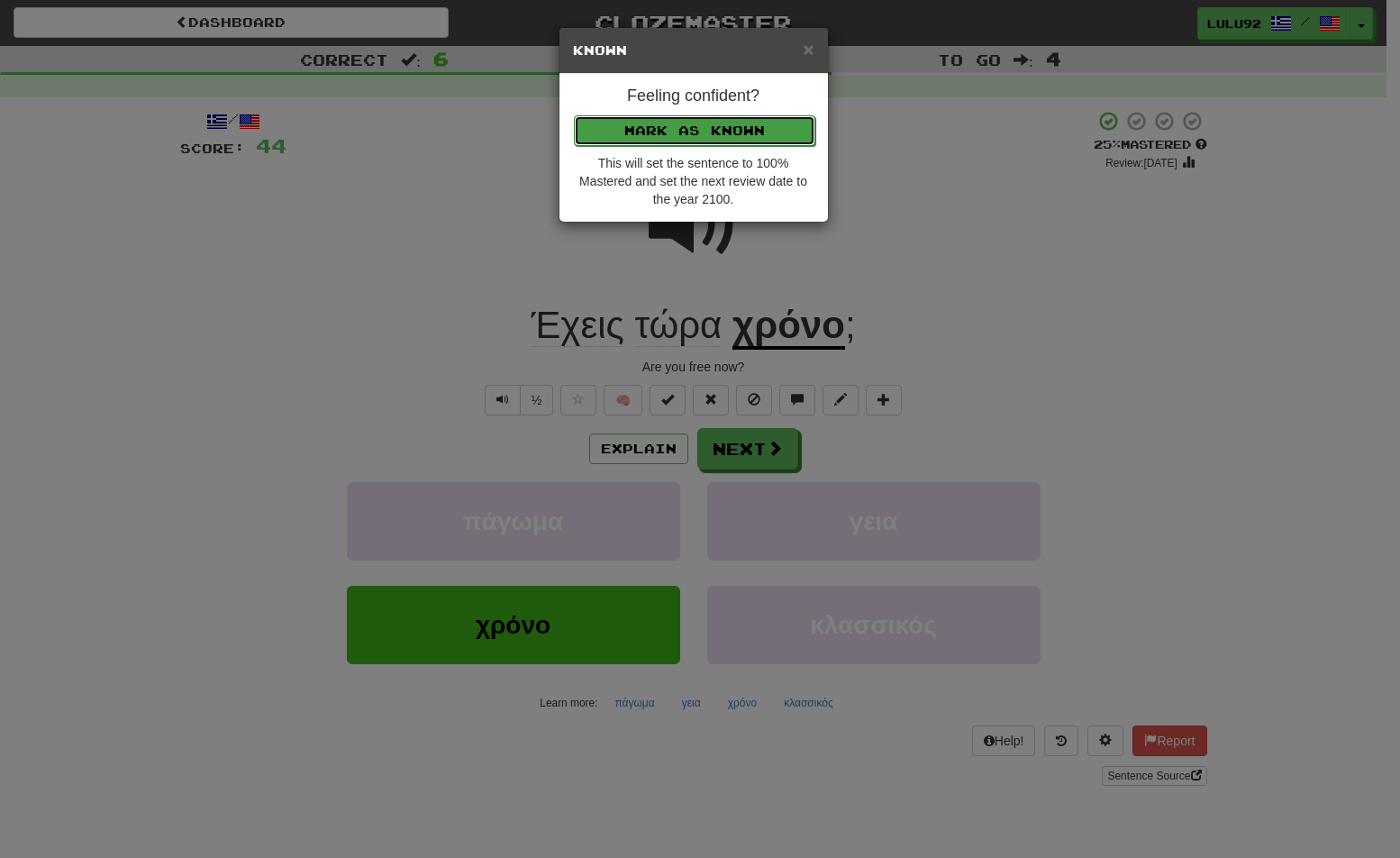
click at [672, 121] on button "Mark as Known" at bounding box center [694, 130] width 241 height 31
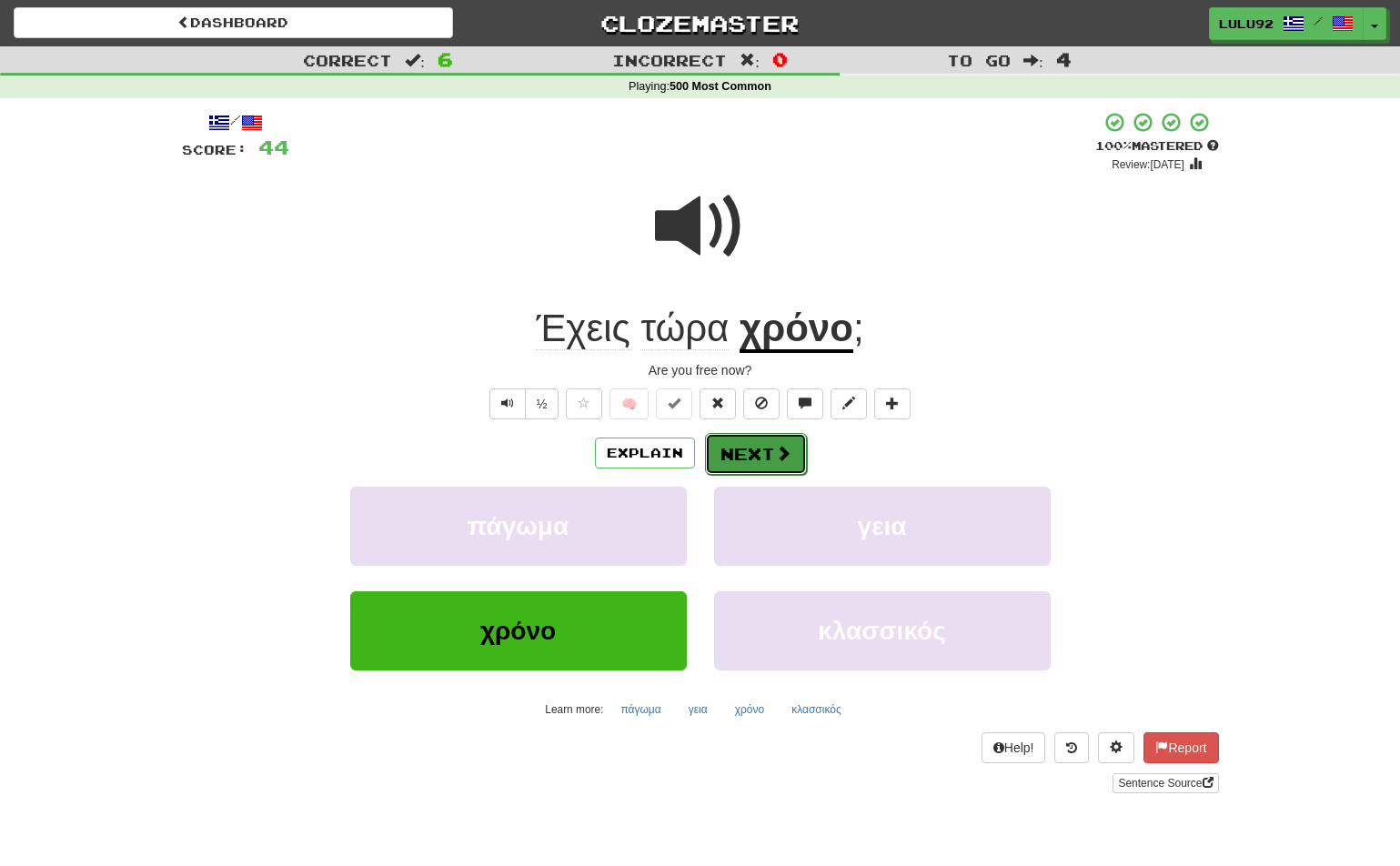
click at [736, 464] on button "Next" at bounding box center [756, 454] width 102 height 42
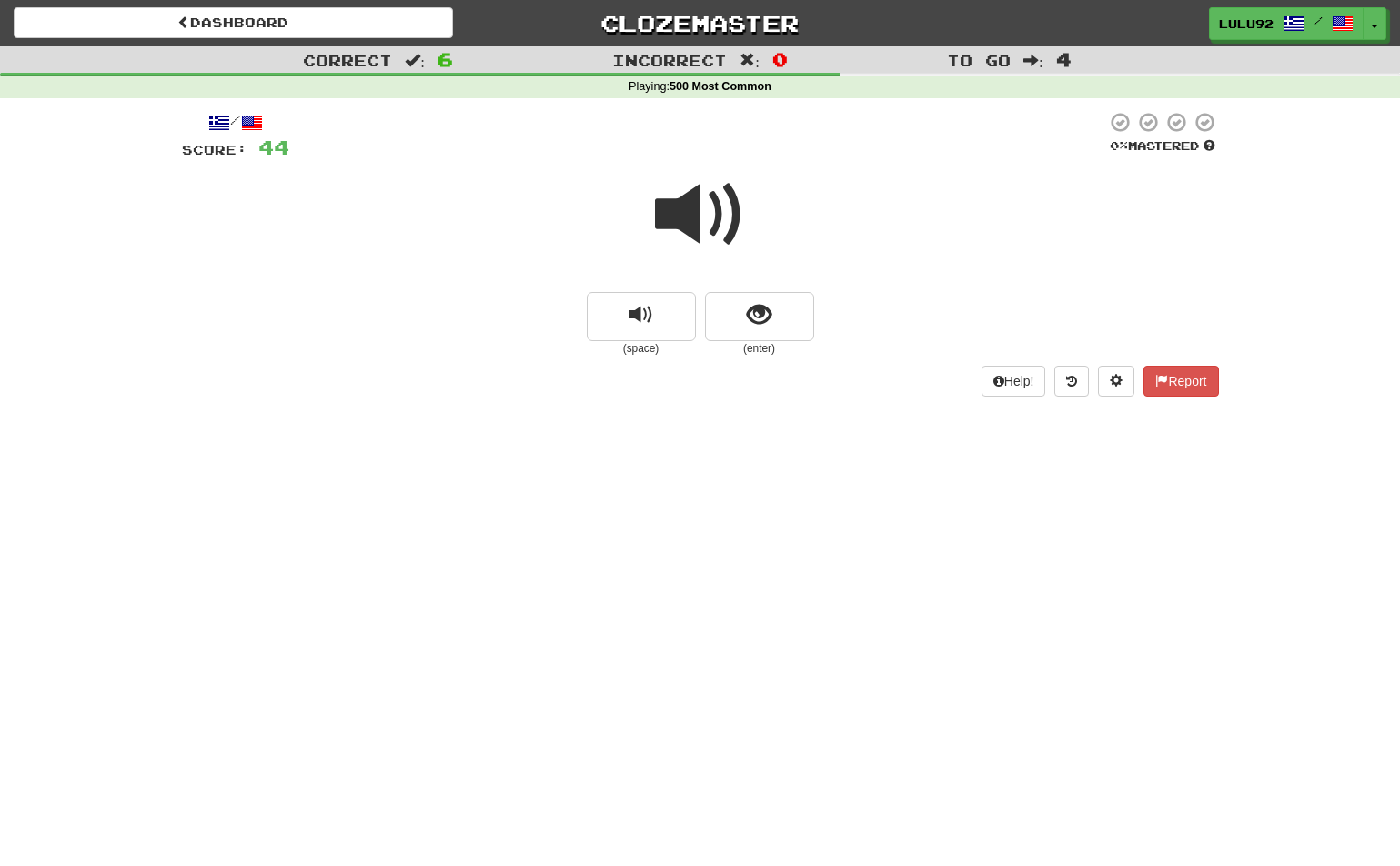
click at [679, 223] on span at bounding box center [700, 214] width 91 height 91
drag, startPoint x: 689, startPoint y: 223, endPoint x: 297, endPoint y: 425, distance: 441.0
click at [683, 223] on span at bounding box center [700, 214] width 91 height 91
click at [788, 314] on button "show sentence" at bounding box center [759, 316] width 109 height 49
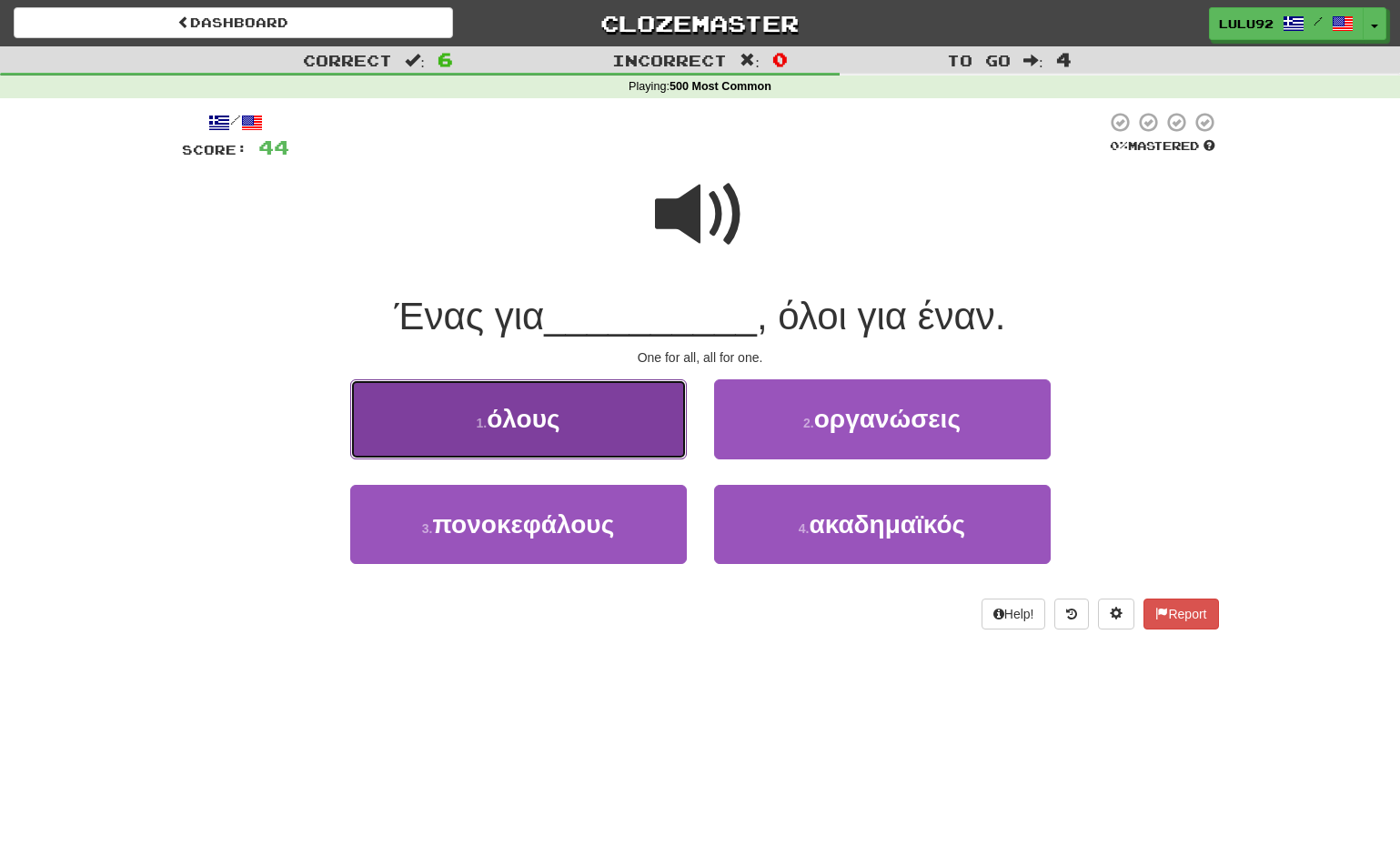
click at [525, 412] on span "όλους" at bounding box center [523, 419] width 73 height 28
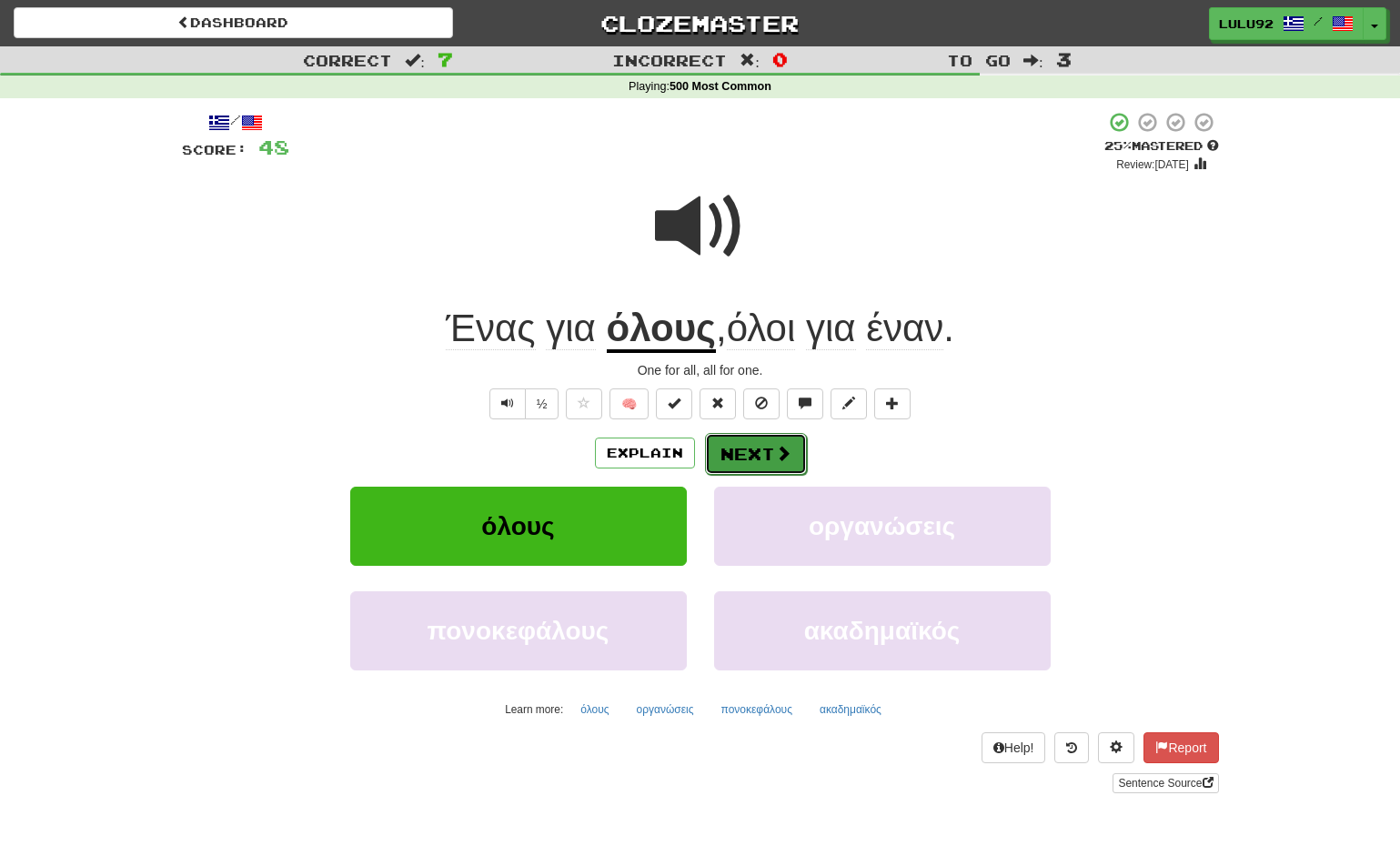
click at [737, 448] on button "Next" at bounding box center [756, 454] width 102 height 42
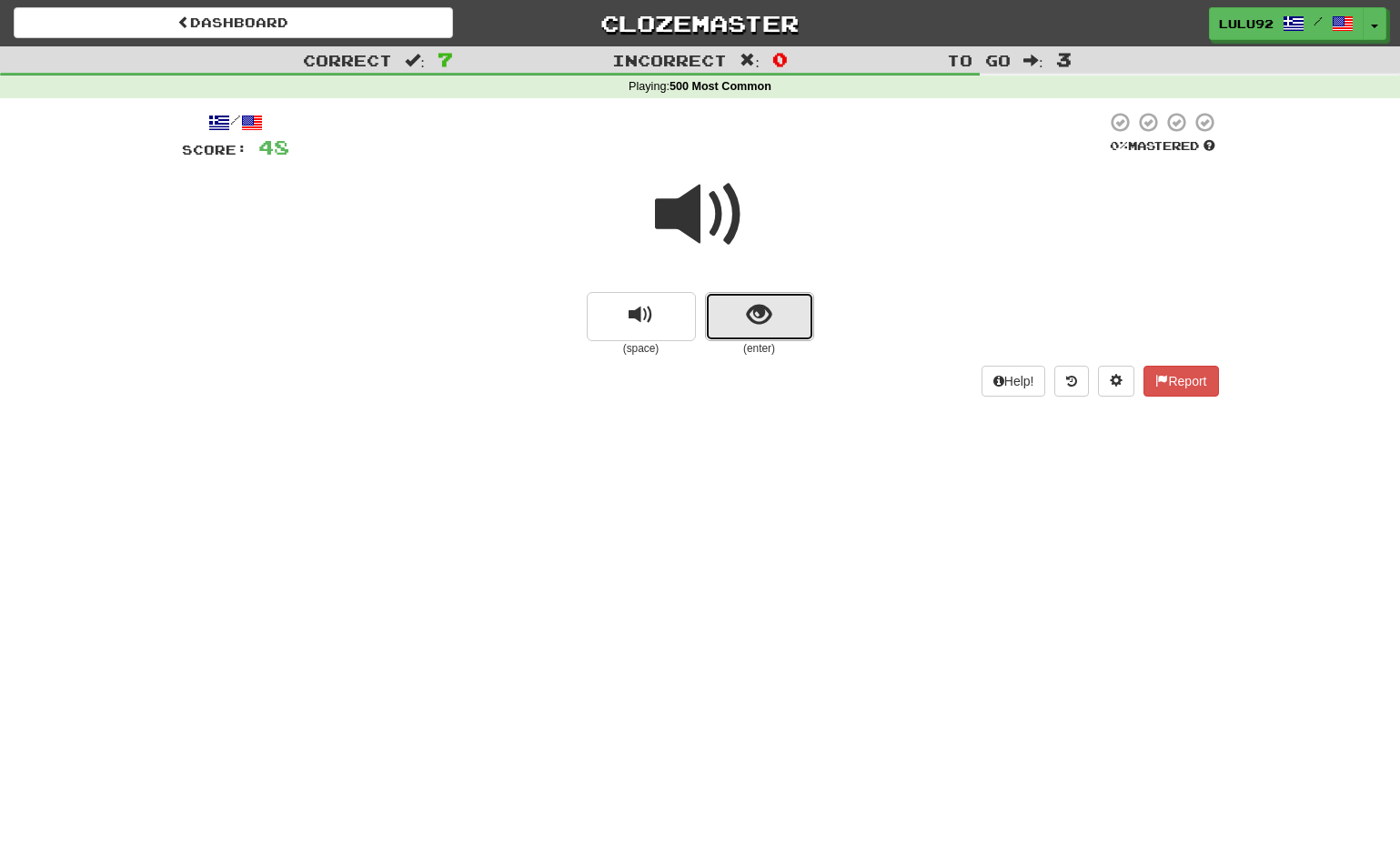
click at [760, 321] on span "show sentence" at bounding box center [758, 315] width 25 height 25
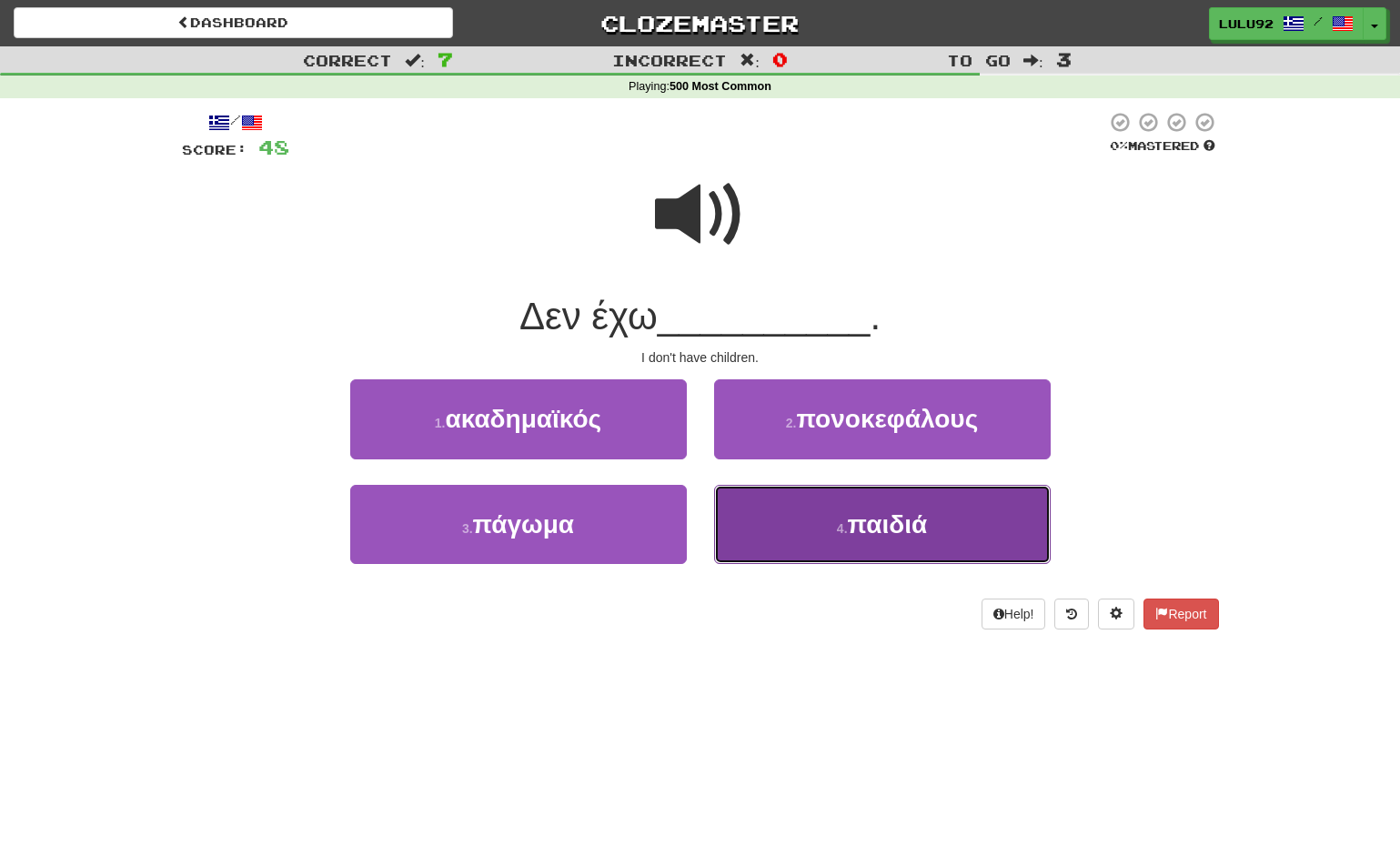
click at [858, 543] on button "4 . παιδιά" at bounding box center [882, 525] width 337 height 79
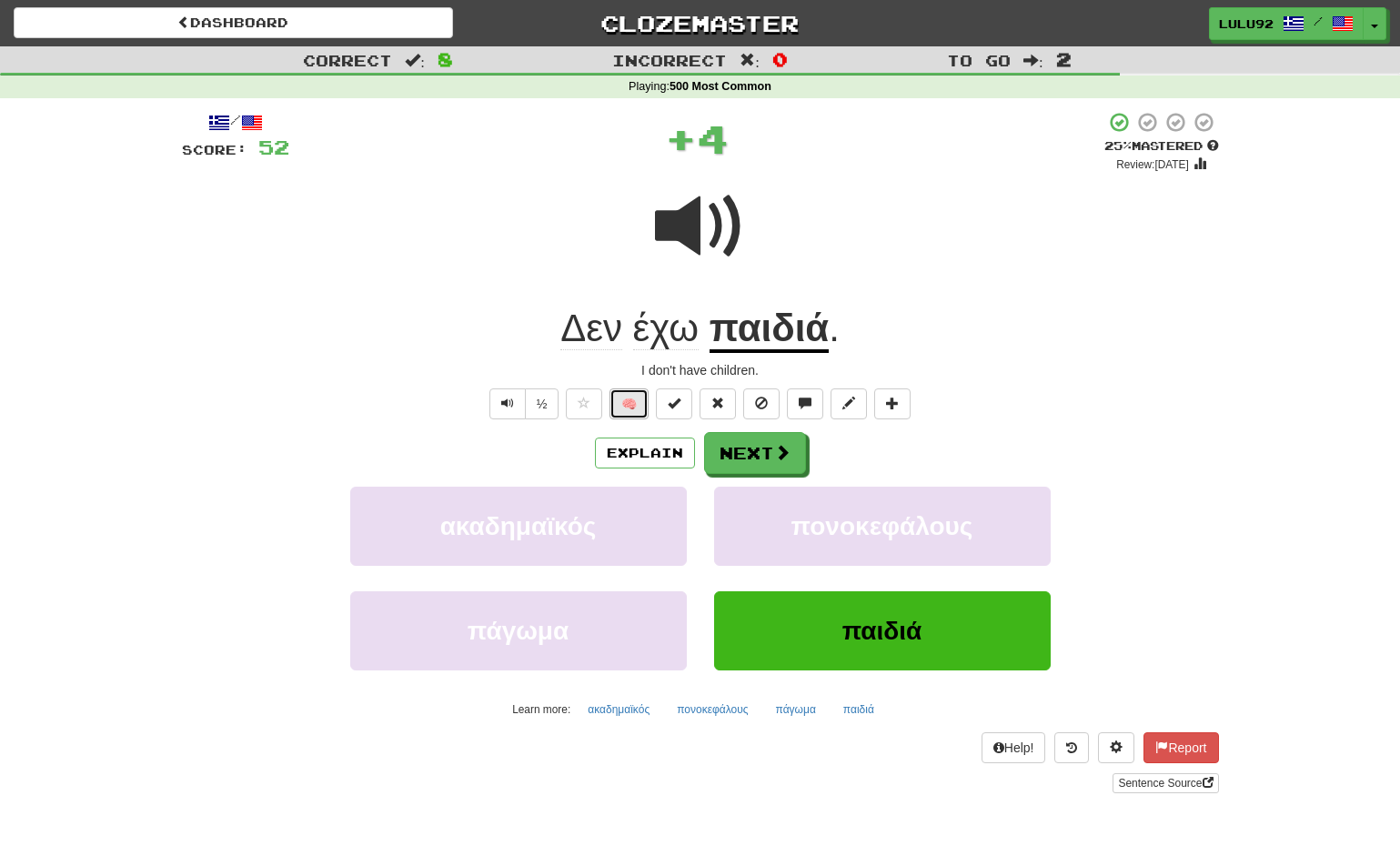
click at [638, 402] on button "🧠" at bounding box center [628, 404] width 39 height 31
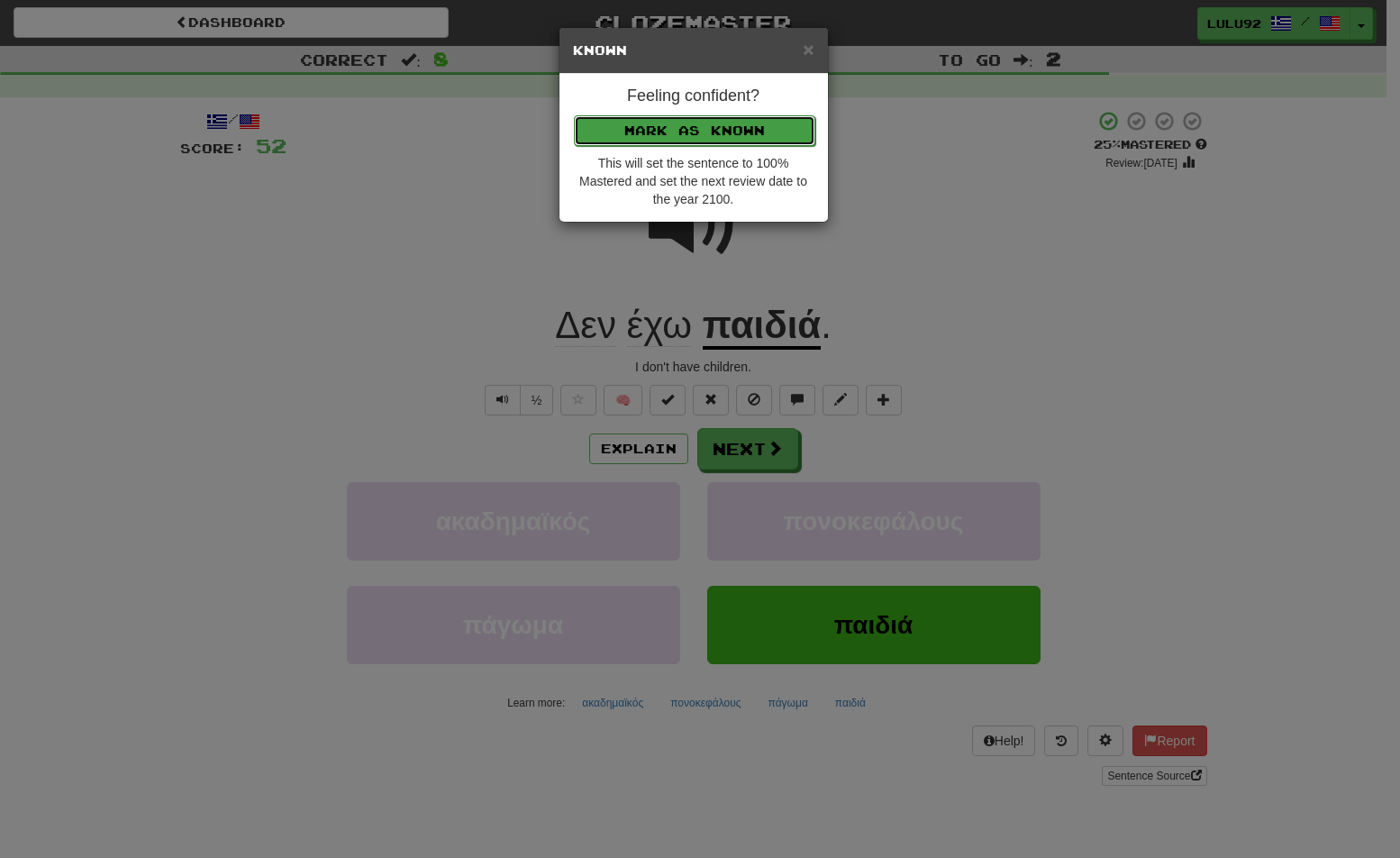
click at [724, 123] on button "Mark as Known" at bounding box center [694, 130] width 241 height 31
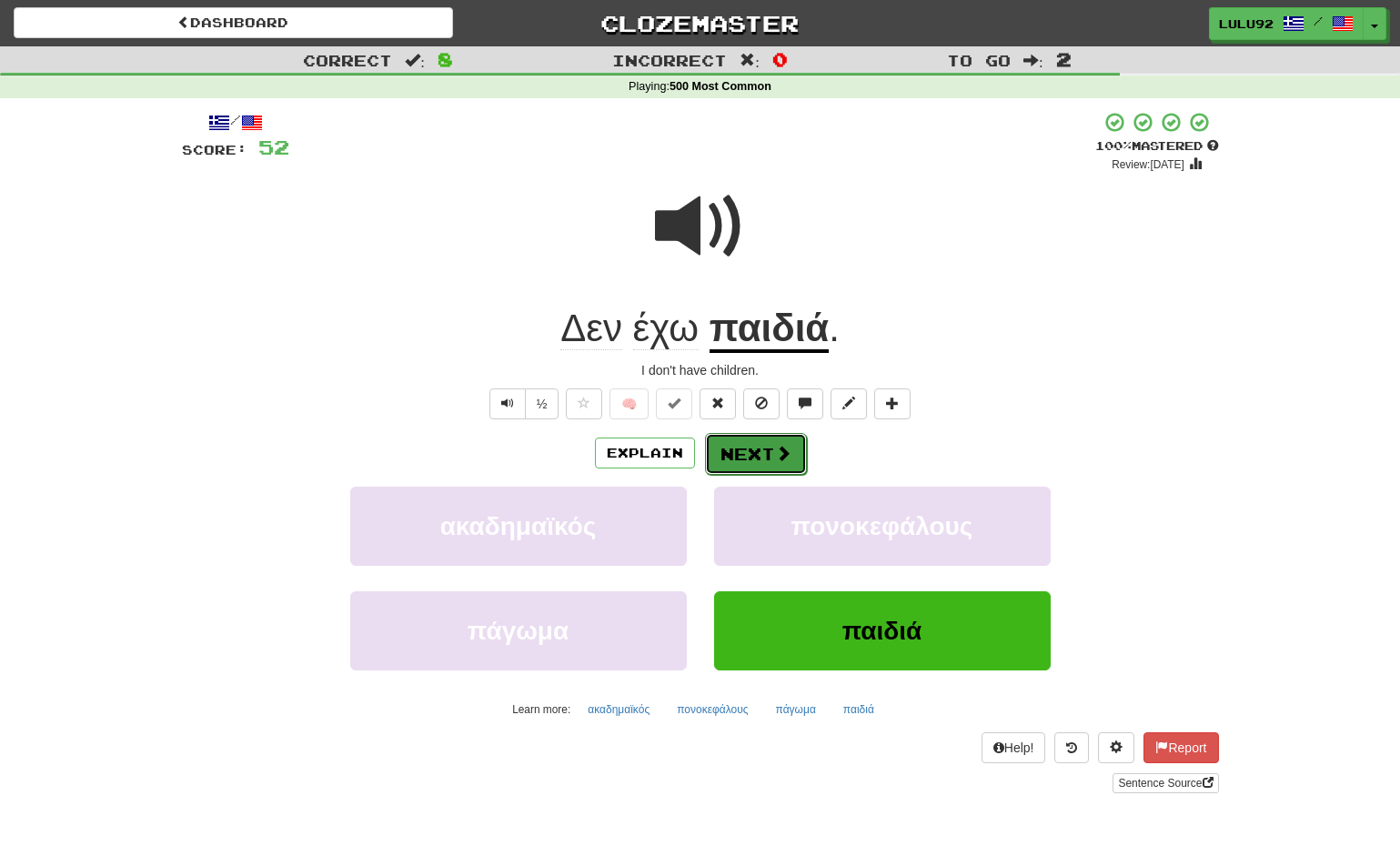
click at [761, 450] on button "Next" at bounding box center [756, 454] width 102 height 42
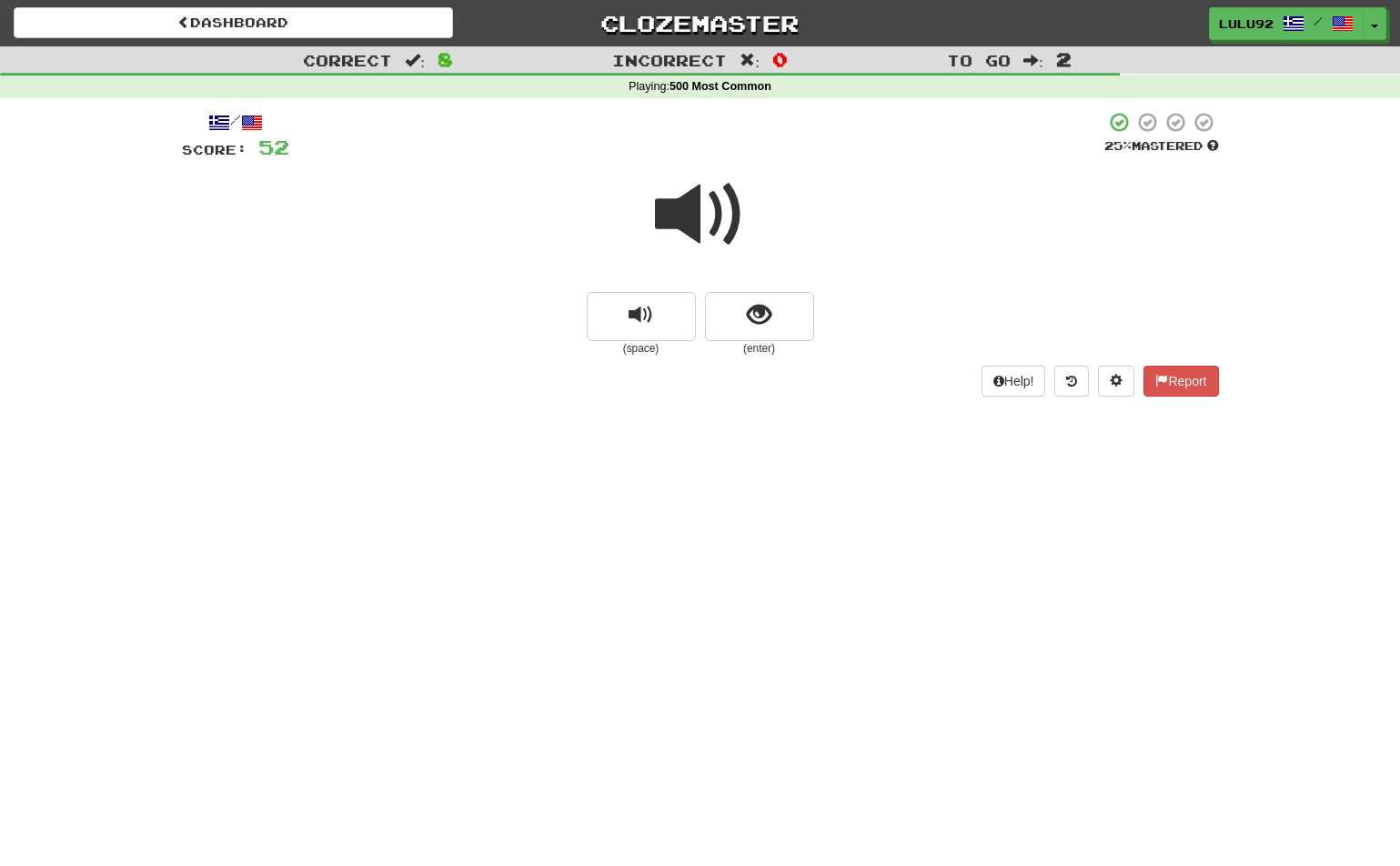
drag, startPoint x: 682, startPoint y: 209, endPoint x: 577, endPoint y: 215, distance: 105.2
click at [680, 209] on span at bounding box center [700, 214] width 91 height 91
click at [674, 208] on span at bounding box center [700, 214] width 91 height 91
click at [685, 217] on span at bounding box center [700, 214] width 91 height 91
click at [750, 317] on span "show sentence" at bounding box center [758, 315] width 25 height 25
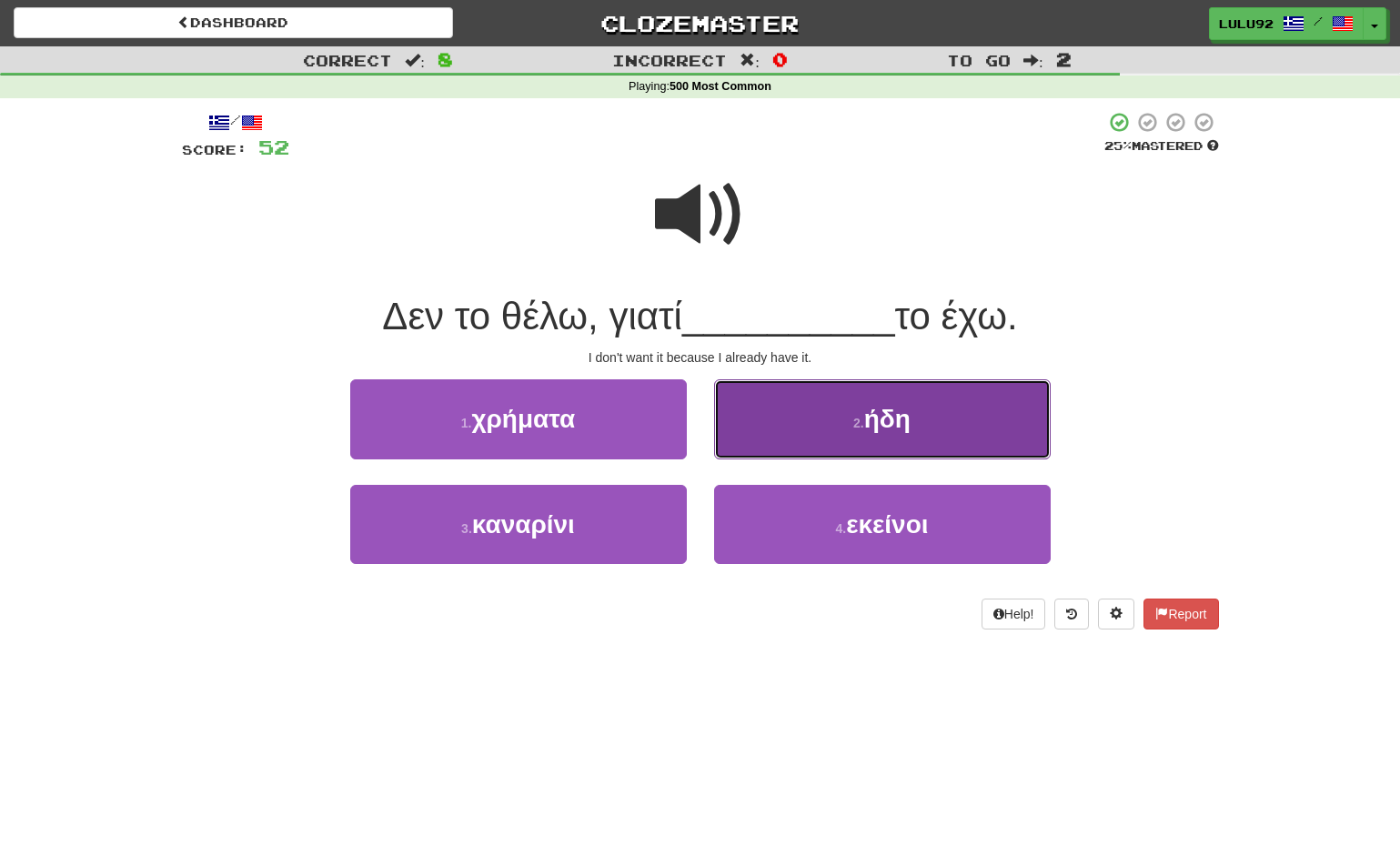
click at [908, 431] on span "ήδη" at bounding box center [887, 419] width 46 height 28
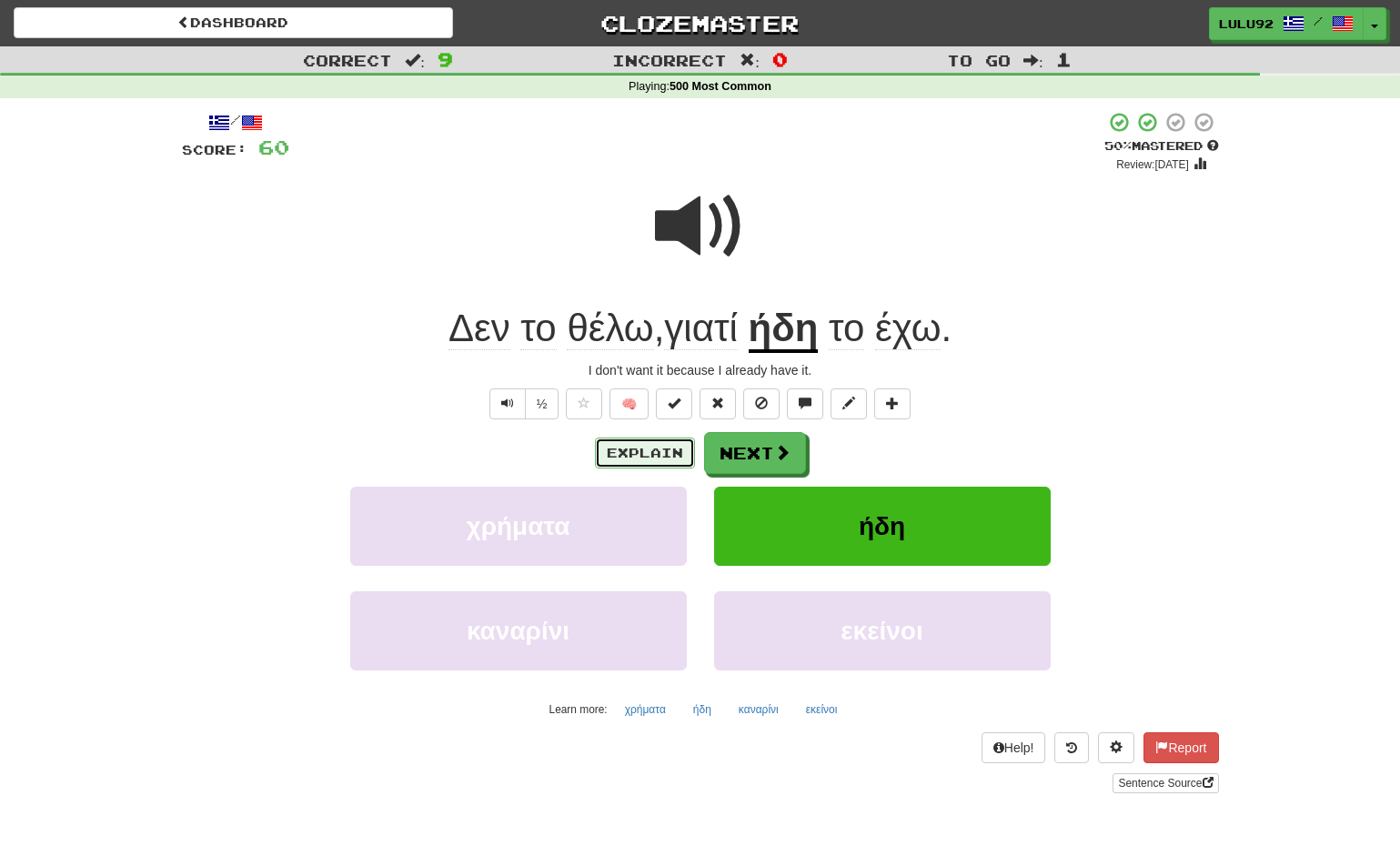
click at [654, 460] on button "Explain" at bounding box center [644, 453] width 100 height 31
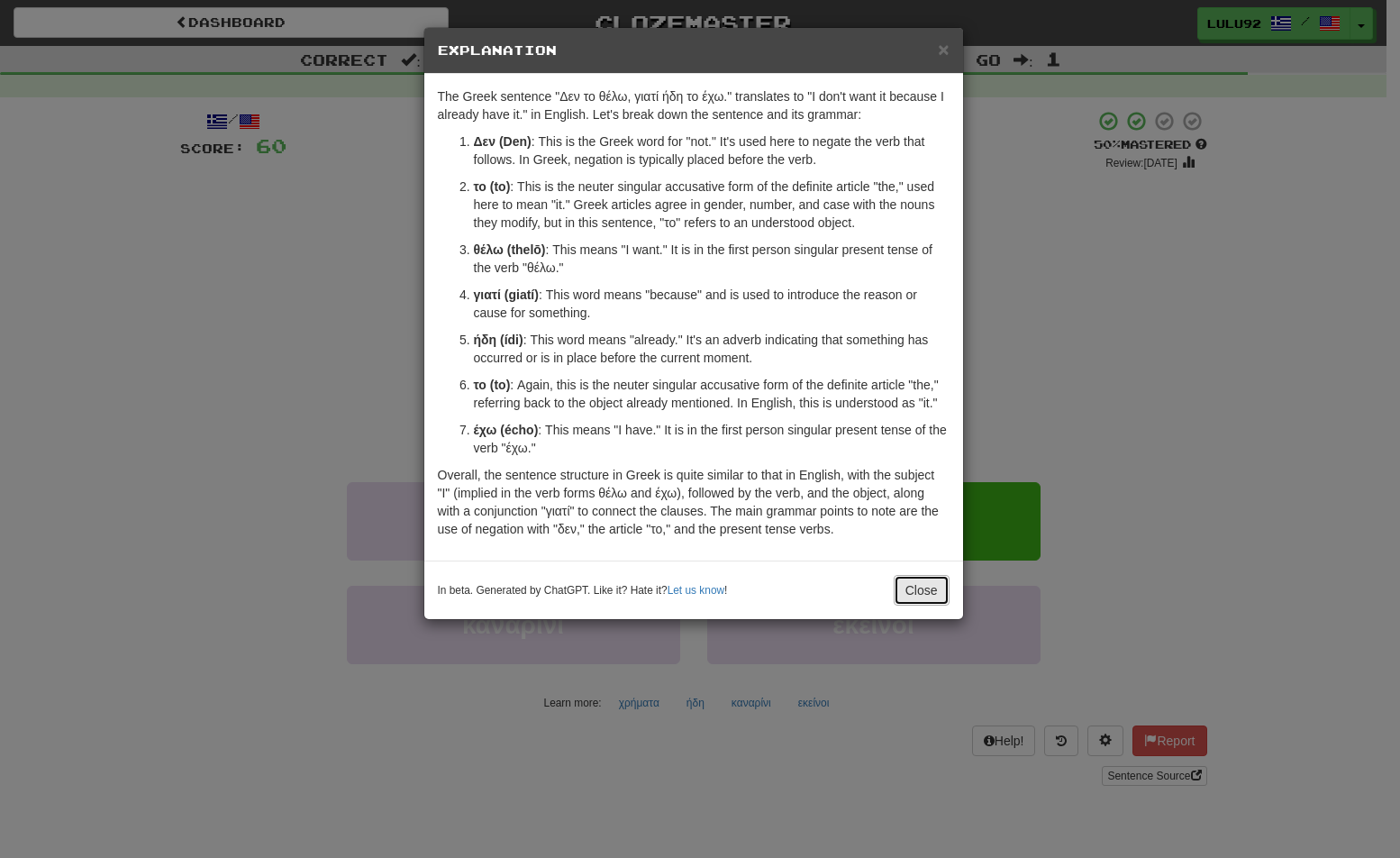
click at [922, 582] on button "Close" at bounding box center [921, 590] width 56 height 31
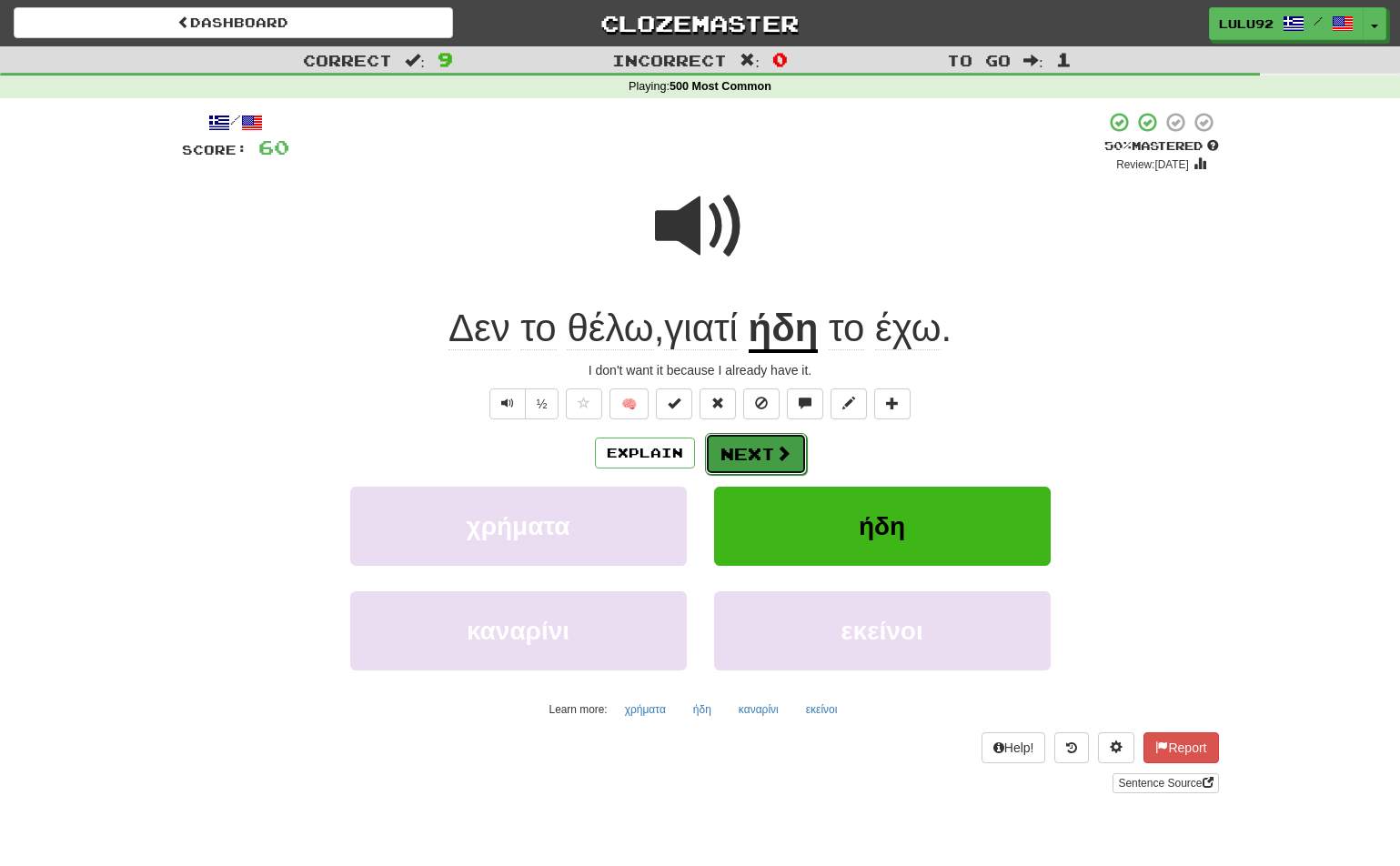
click at [761, 455] on button "Next" at bounding box center [756, 454] width 102 height 42
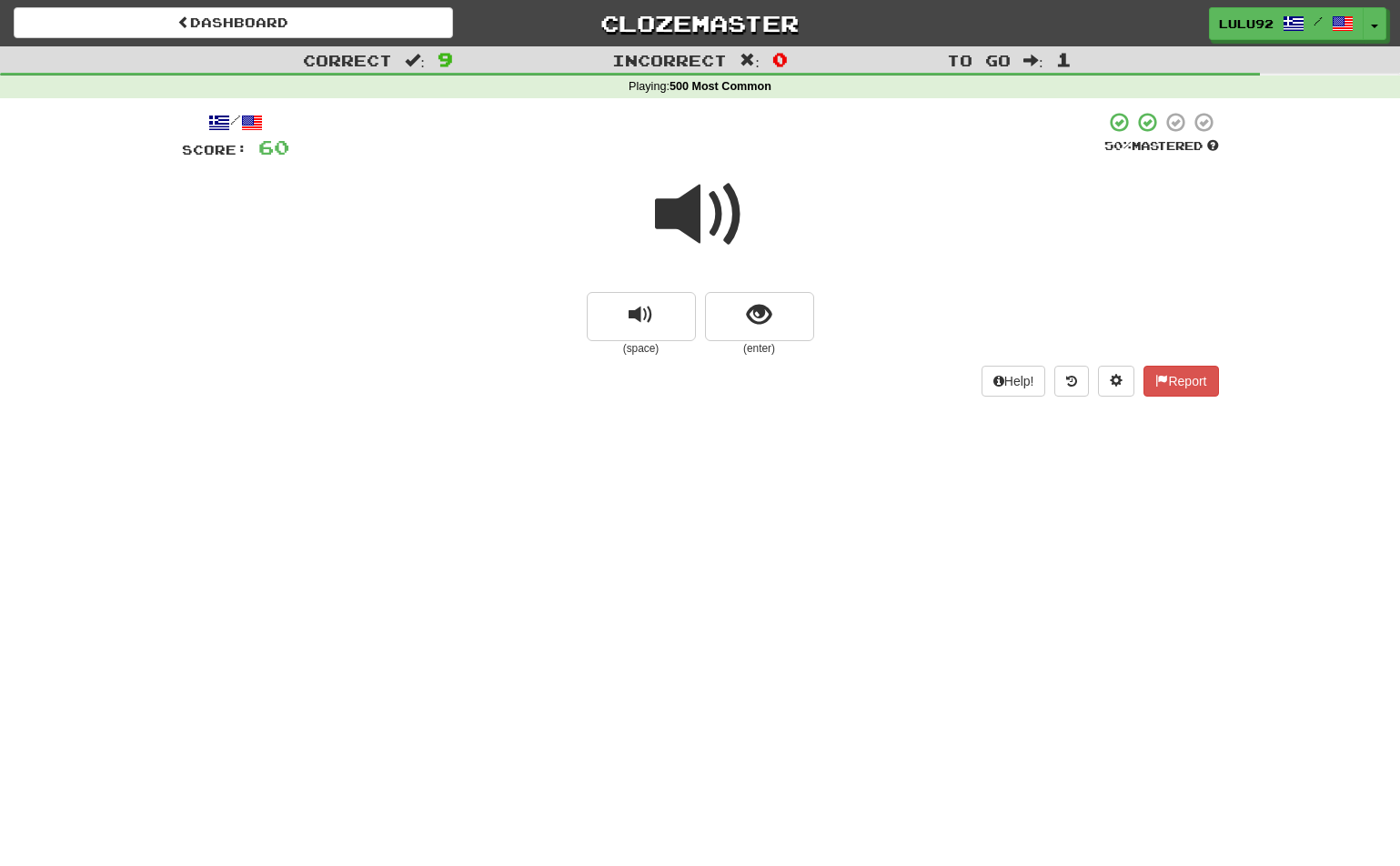
click at [692, 205] on span at bounding box center [700, 214] width 91 height 91
click at [786, 316] on button "show sentence" at bounding box center [759, 316] width 109 height 49
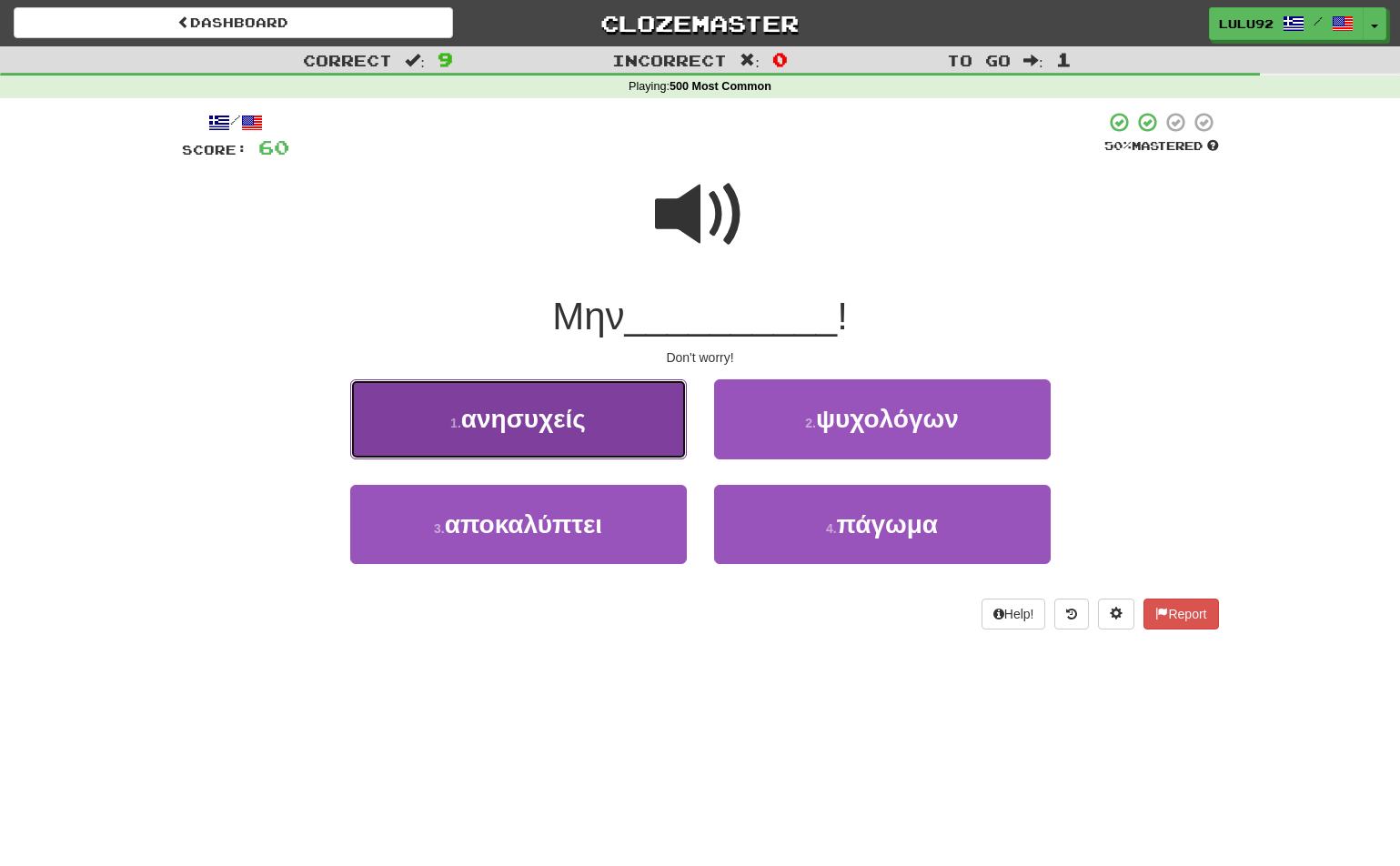
click at [532, 429] on span "ανησυχείς" at bounding box center [524, 419] width 125 height 28
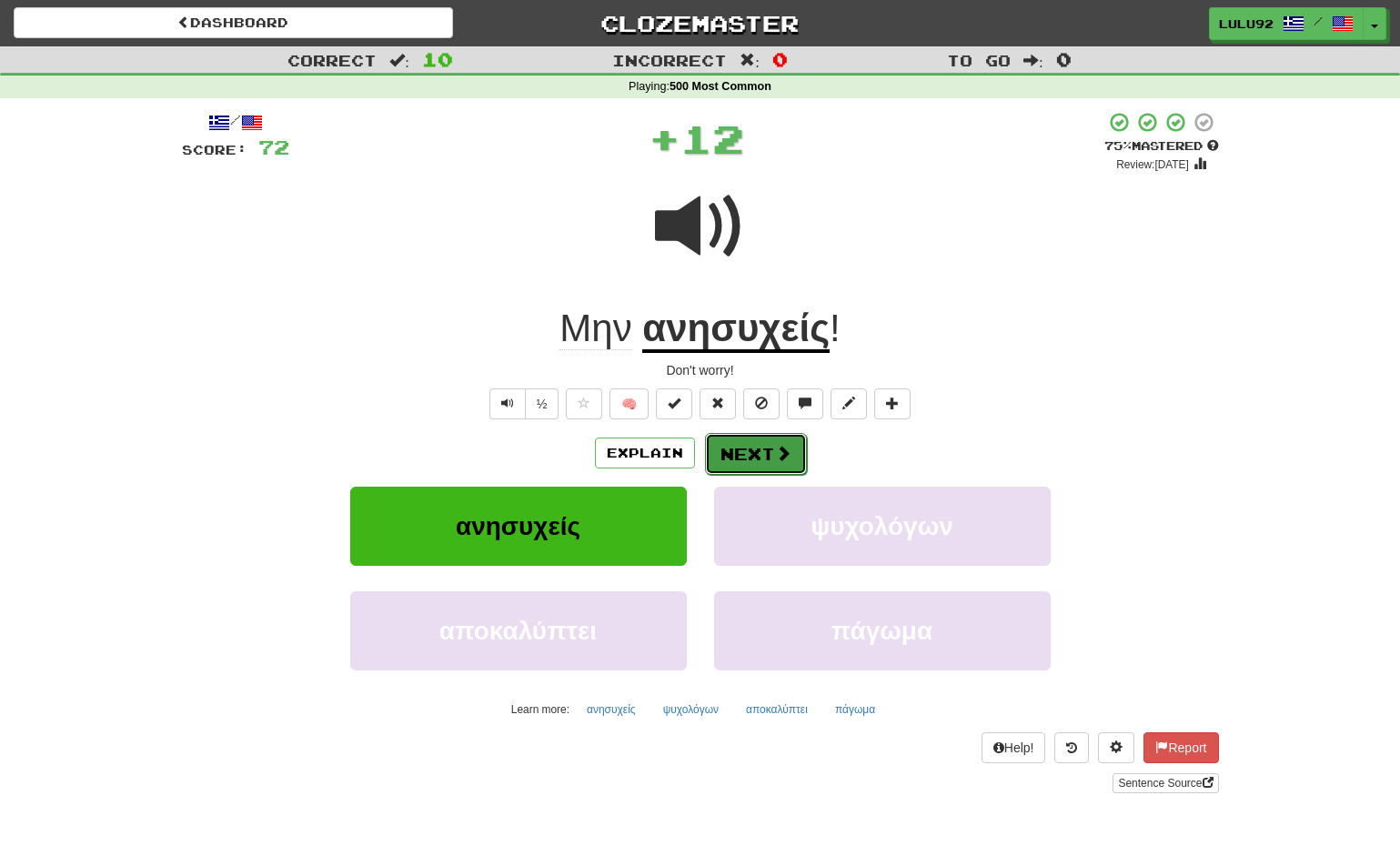
click at [757, 440] on button "Next" at bounding box center [756, 454] width 102 height 42
